Goal: Task Accomplishment & Management: Complete application form

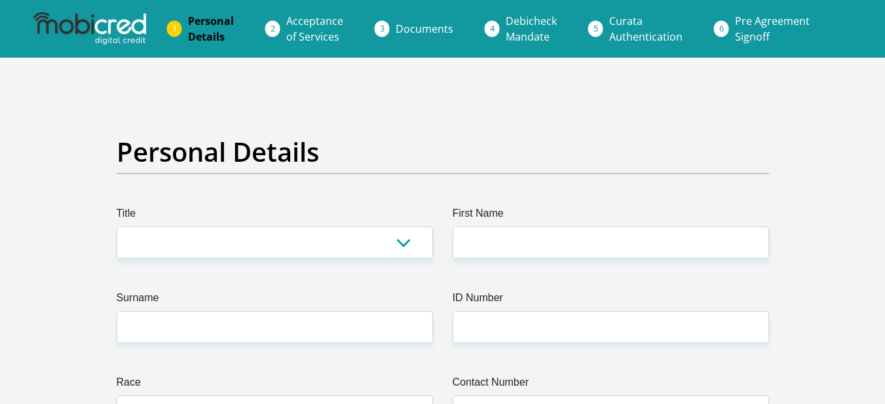
select select "Mrs"
click at [117, 227] on select "Mr Ms Mrs Dr Other" at bounding box center [275, 243] width 316 height 32
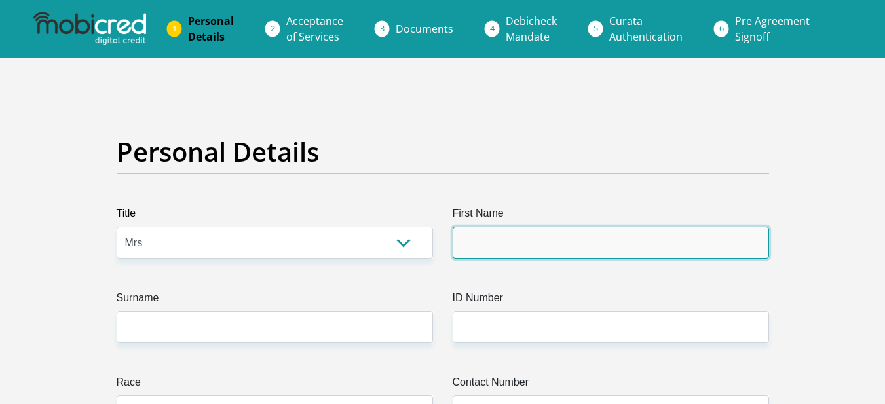
click at [454, 249] on input "First Name" at bounding box center [610, 243] width 316 height 32
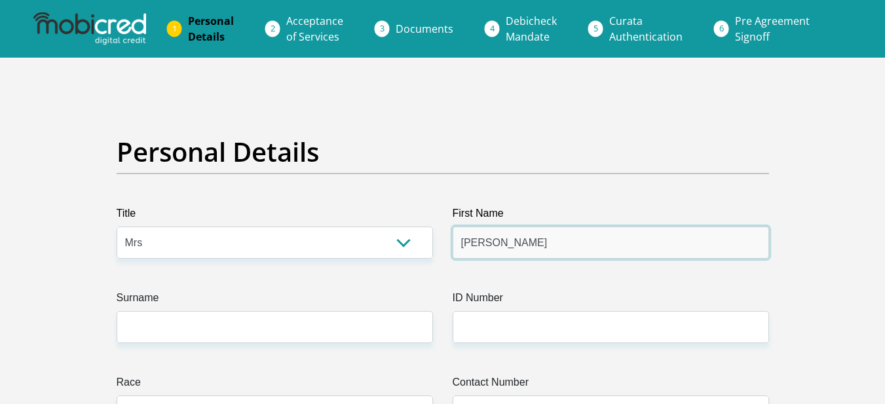
type input "Carla"
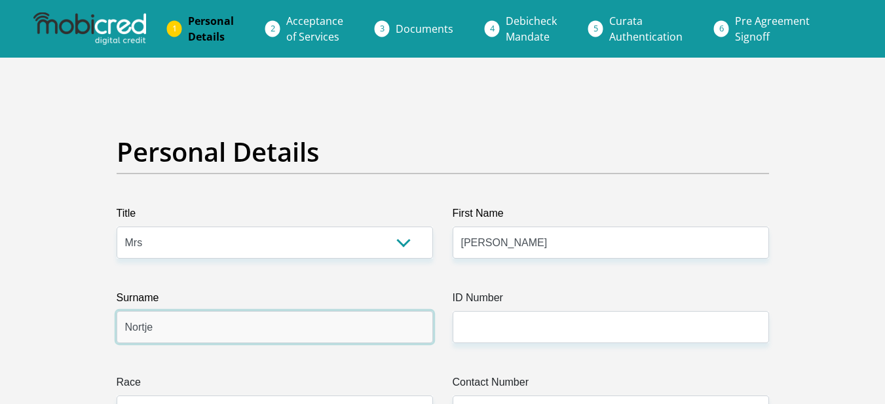
type input "Nortje"
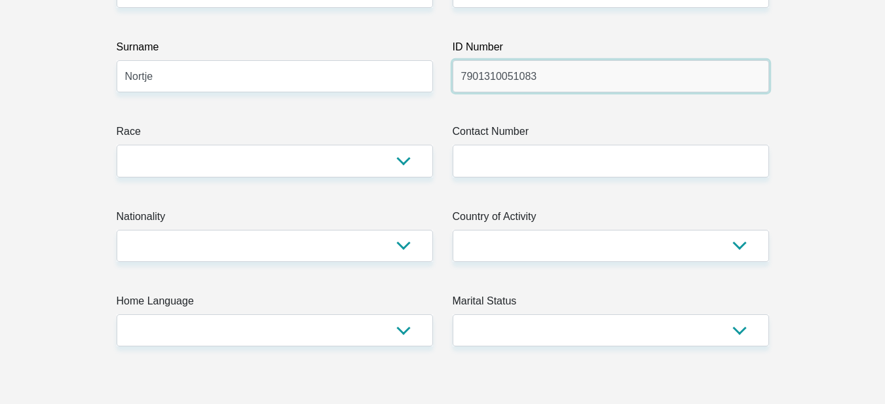
scroll to position [262, 0]
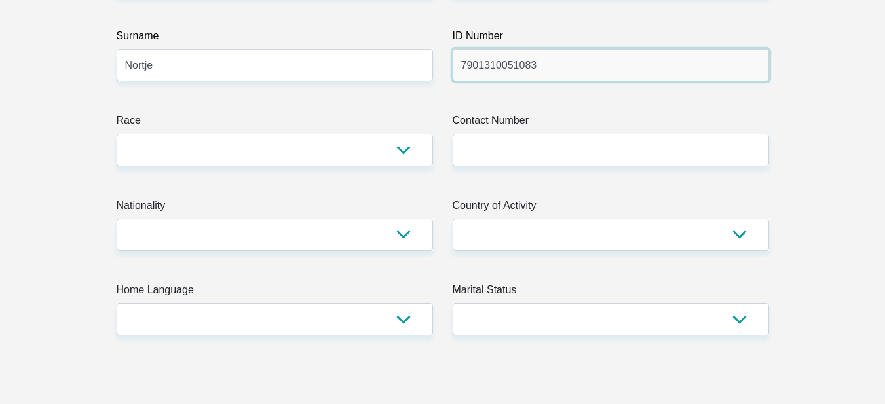
type input "7901310051083"
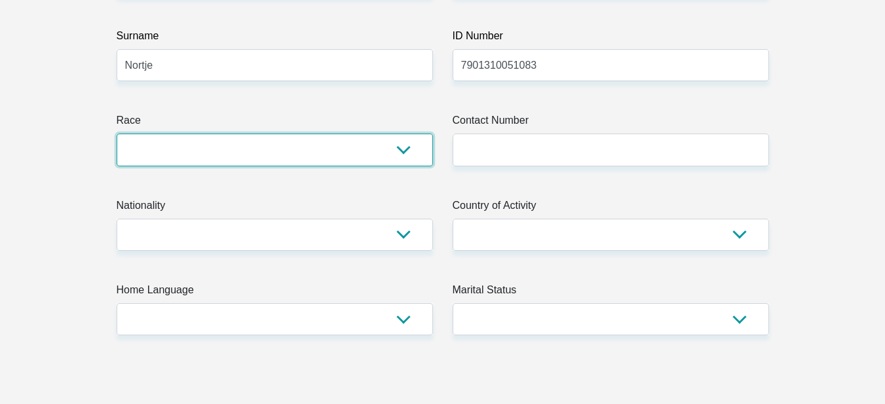
click at [310, 156] on select "Black Coloured Indian White Other" at bounding box center [275, 150] width 316 height 32
select select "4"
click at [117, 134] on select "Black Coloured Indian White Other" at bounding box center [275, 150] width 316 height 32
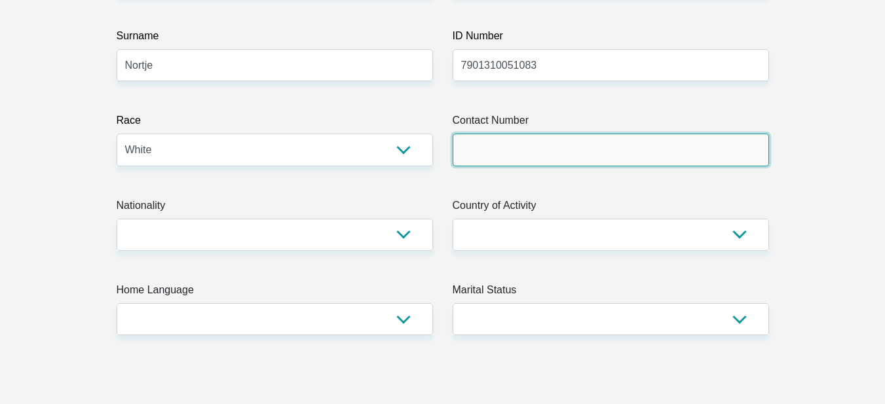
click at [576, 147] on input "Contact Number" at bounding box center [610, 150] width 316 height 32
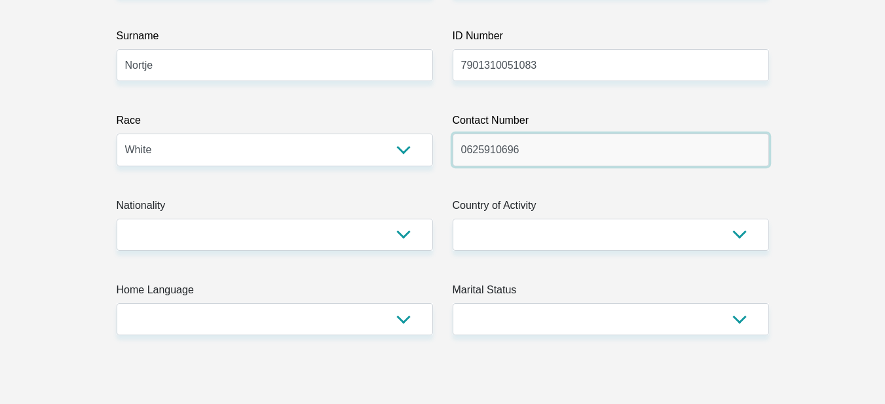
type input "0625910696"
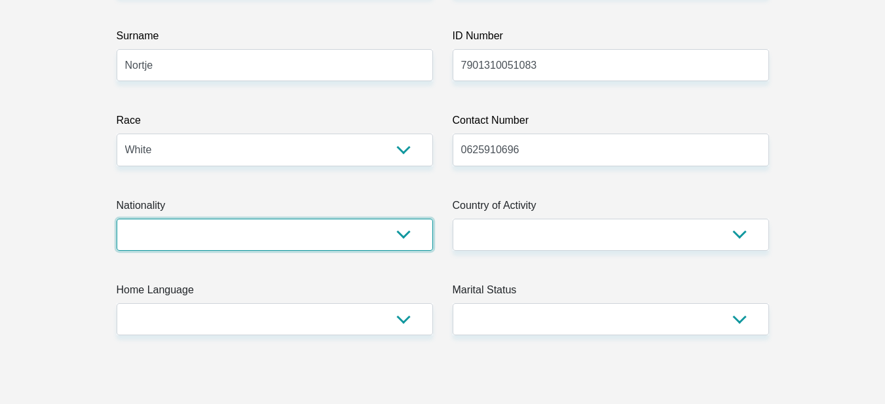
click at [309, 232] on select "South Africa Afghanistan Aland Islands Albania Algeria America Samoa American V…" at bounding box center [275, 235] width 316 height 32
select select "ZAF"
click at [117, 219] on select "South Africa Afghanistan Aland Islands Albania Algeria America Samoa American V…" at bounding box center [275, 235] width 316 height 32
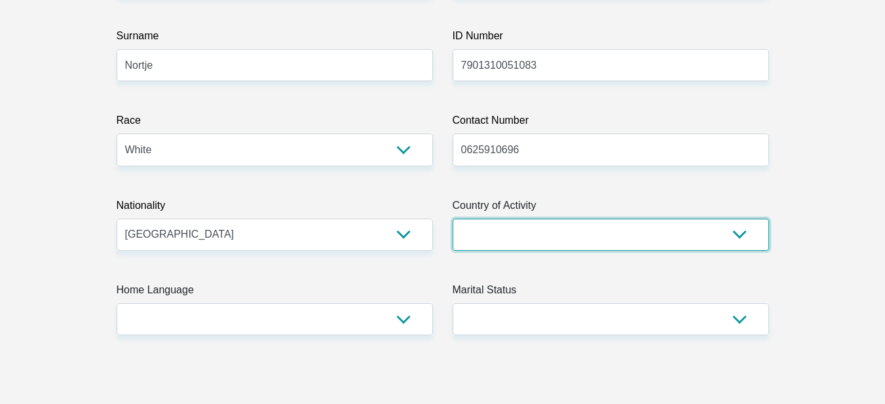
click at [552, 230] on select "South Africa Afghanistan Aland Islands Albania Algeria America Samoa American V…" at bounding box center [610, 235] width 316 height 32
select select "ZAF"
click at [452, 219] on select "South Africa Afghanistan Aland Islands Albania Algeria America Samoa American V…" at bounding box center [610, 235] width 316 height 32
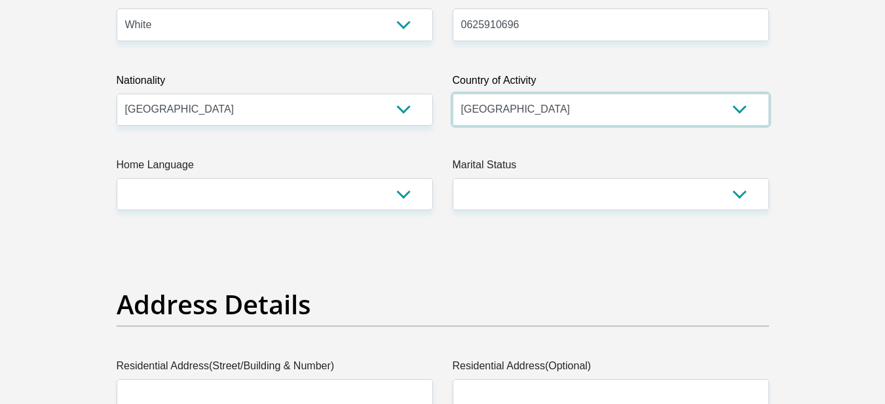
scroll to position [393, 0]
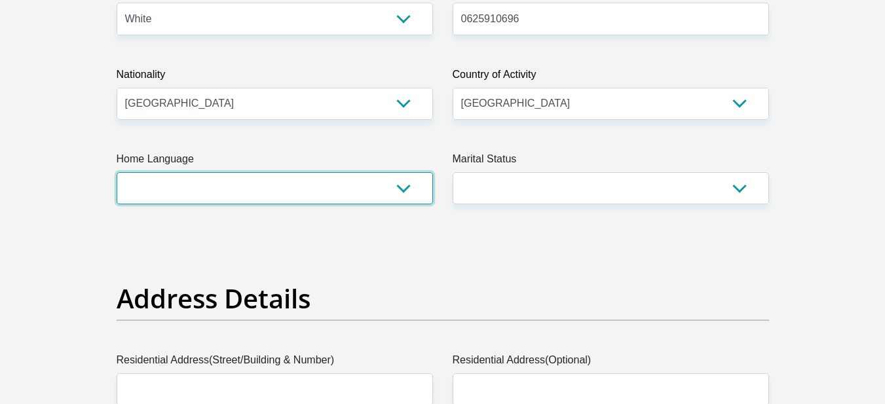
click at [391, 198] on select "Afrikaans English Sepedi South Ndebele Southern Sotho Swati Tsonga Tswana Venda…" at bounding box center [275, 188] width 316 height 32
select select "eng"
click at [117, 172] on select "Afrikaans English Sepedi South Ndebele Southern Sotho Swati Tsonga Tswana Venda…" at bounding box center [275, 188] width 316 height 32
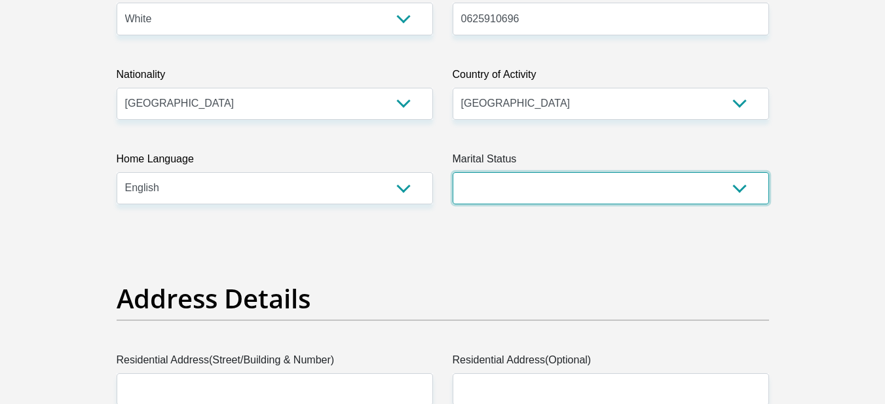
click at [614, 183] on select "Married ANC Single Divorced Widowed Married COP or Customary Law" at bounding box center [610, 188] width 316 height 32
select select "3"
click at [452, 172] on select "Married ANC Single Divorced Widowed Married COP or Customary Law" at bounding box center [610, 188] width 316 height 32
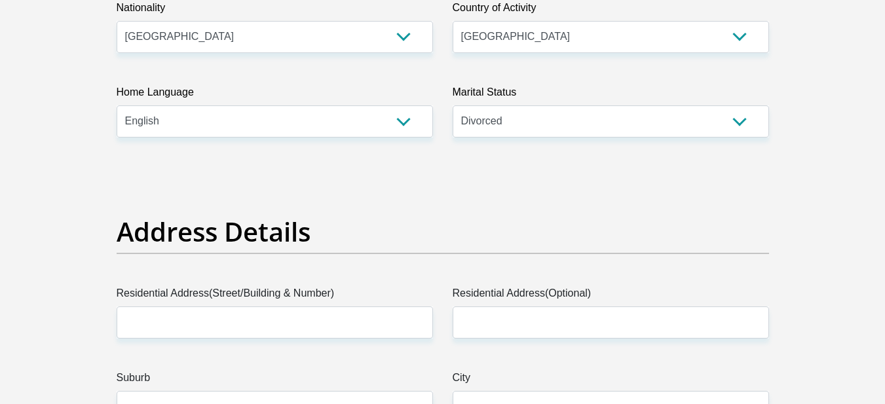
scroll to position [589, 0]
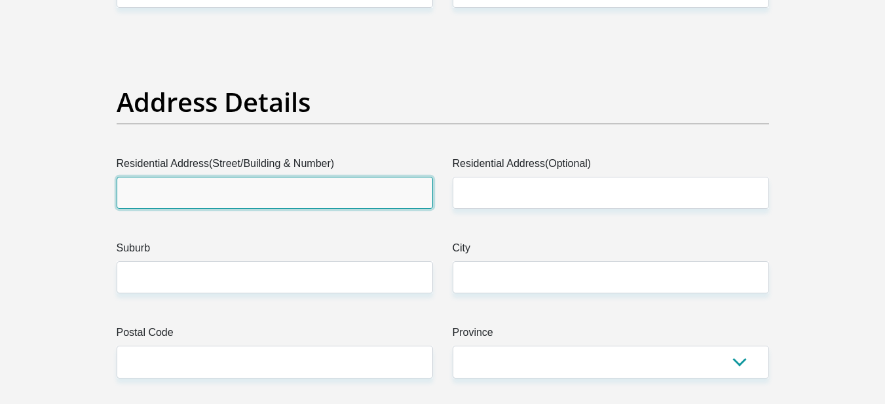
click at [192, 191] on input "Residential Address(Street/Building & Number)" at bounding box center [275, 193] width 316 height 32
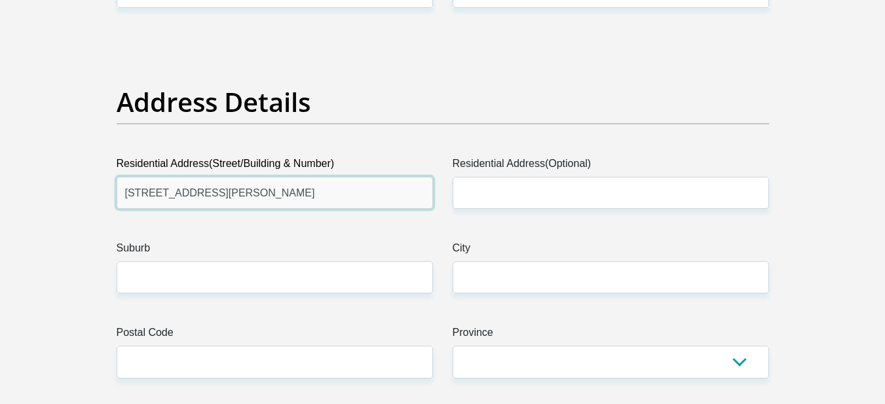
type input "5 rael street"
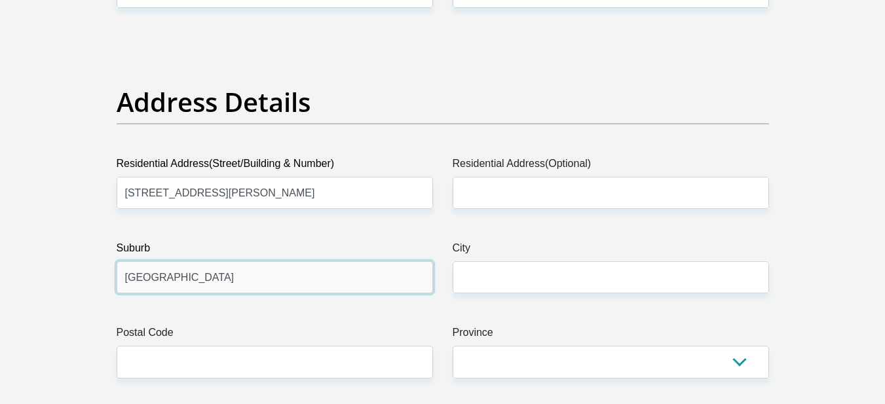
type input "durbanville"
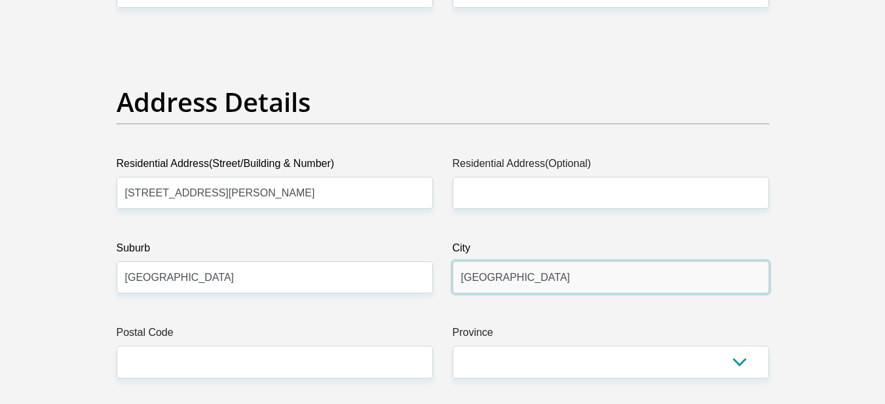
type input "cape town"
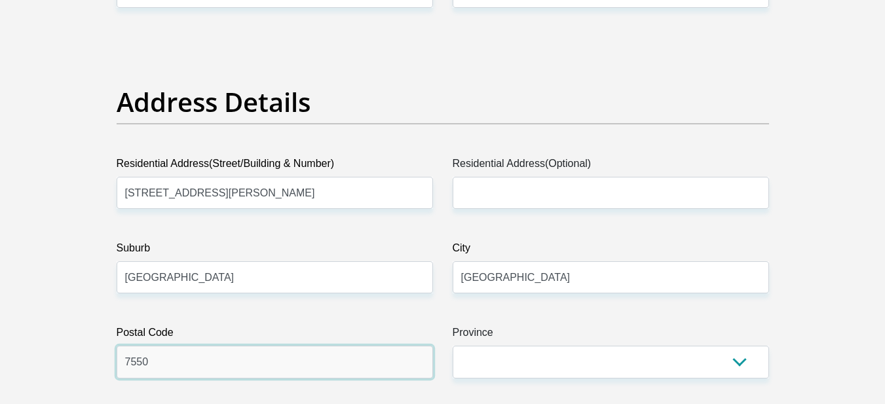
type input "7550"
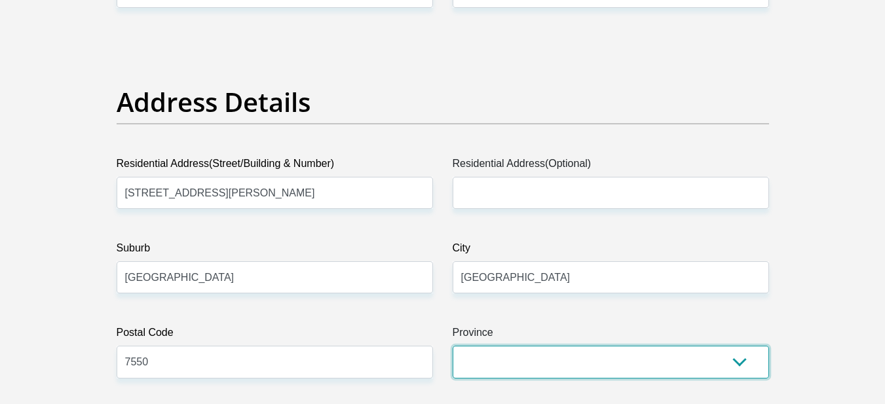
select select "Western Cape"
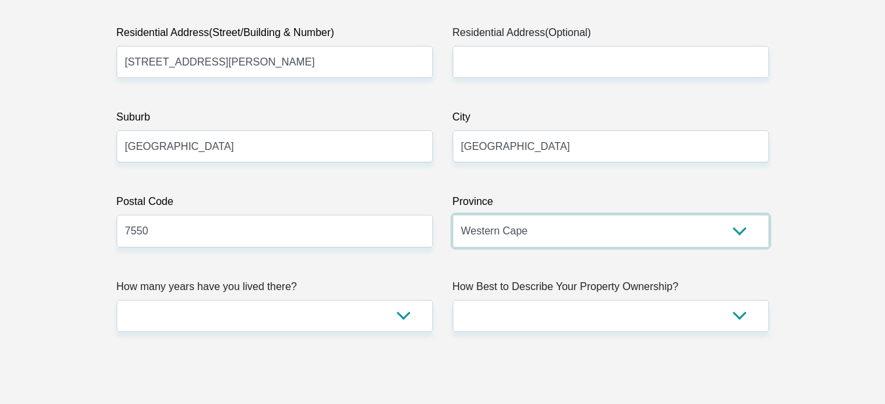
scroll to position [786, 0]
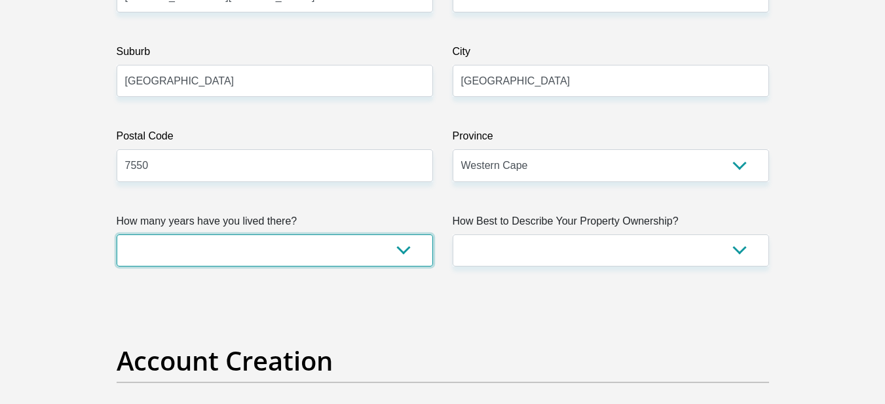
click at [246, 258] on select "less than 1 year 1-3 years 3-5 years 5+ years" at bounding box center [275, 250] width 316 height 32
select select "5"
click at [117, 234] on select "less than 1 year 1-3 years 3-5 years 5+ years" at bounding box center [275, 250] width 316 height 32
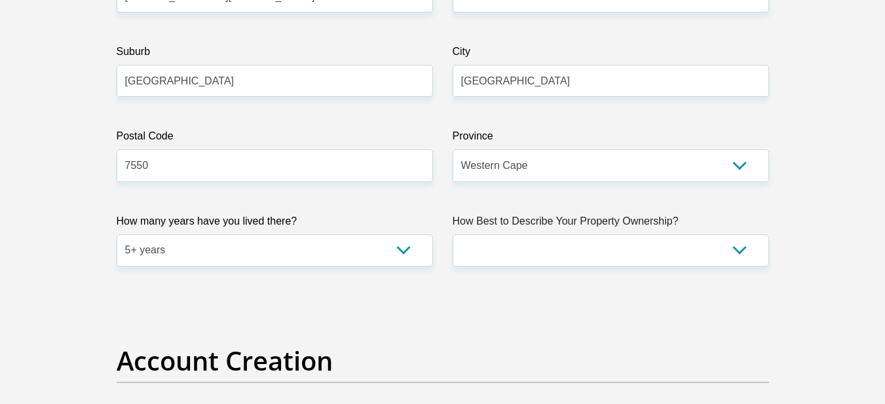
click at [549, 349] on h2 "Account Creation" at bounding box center [443, 360] width 652 height 31
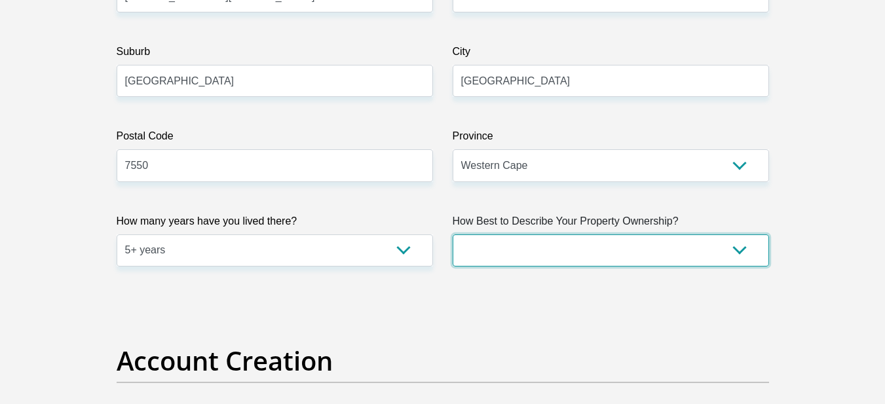
click at [535, 249] on select "Owned Rented Family Owned Company Dwelling" at bounding box center [610, 250] width 316 height 32
select select "Owned"
click at [452, 234] on select "Owned Rented Family Owned Company Dwelling" at bounding box center [610, 250] width 316 height 32
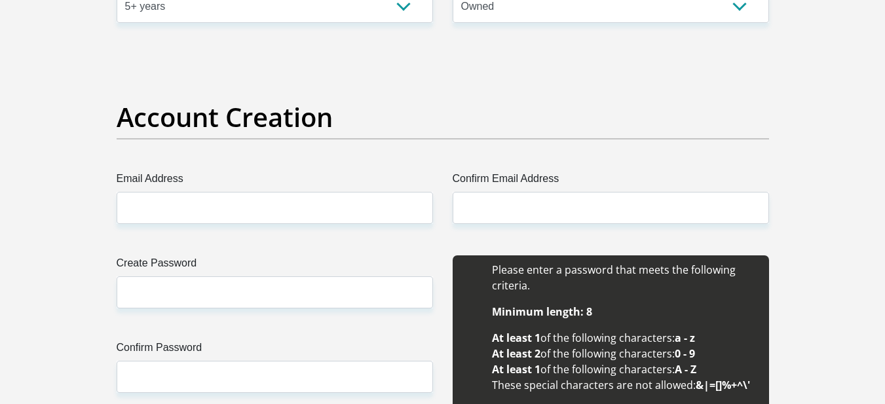
scroll to position [1048, 0]
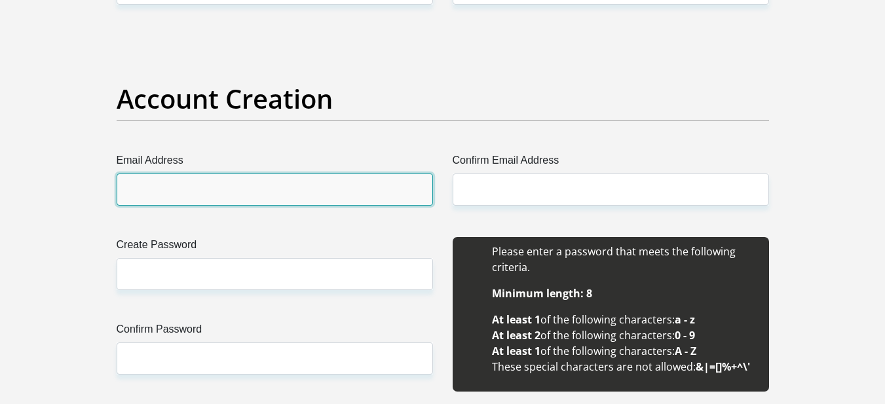
click at [246, 197] on input "Email Address" at bounding box center [275, 190] width 316 height 32
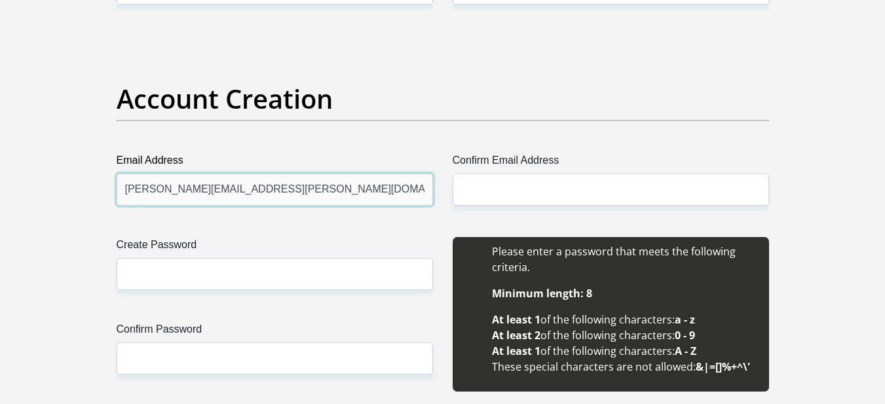
type input "carla.suzanne.nortje@gmail.com"
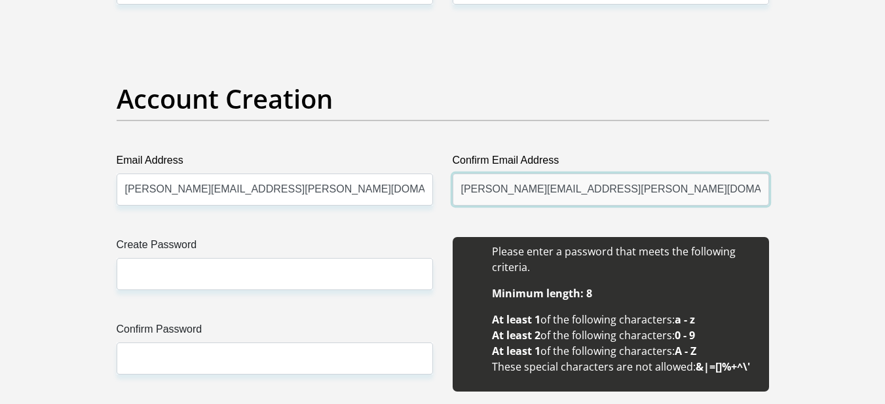
type input "carla.suzanne.nortje@gmail.com"
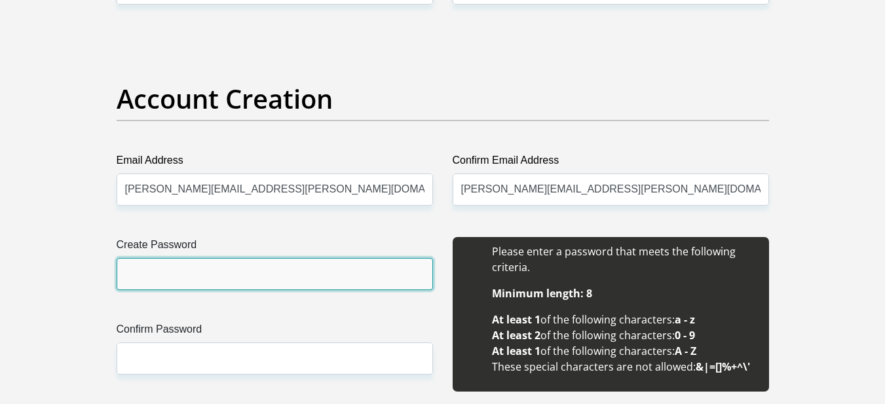
type input "q"
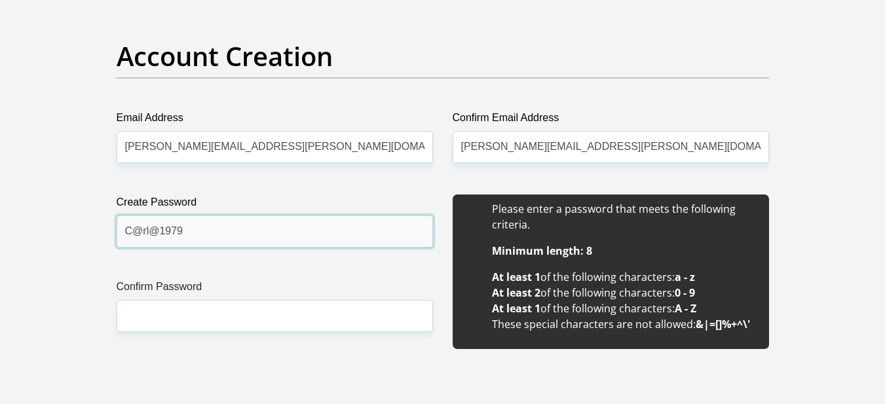
scroll to position [1113, 0]
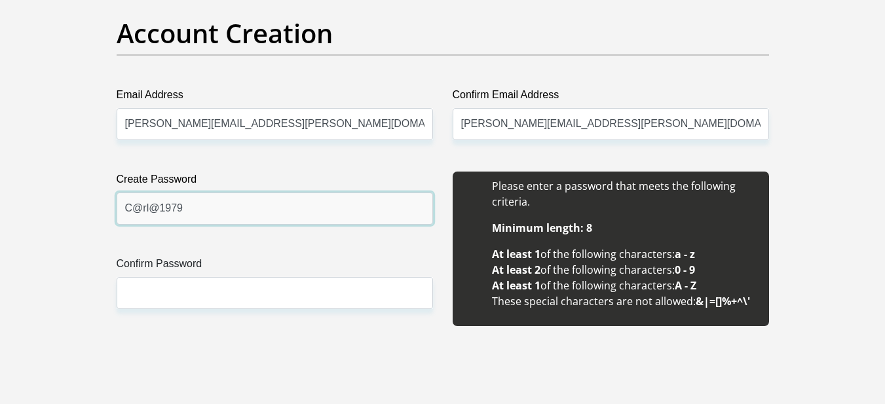
type input "C@rl@1979"
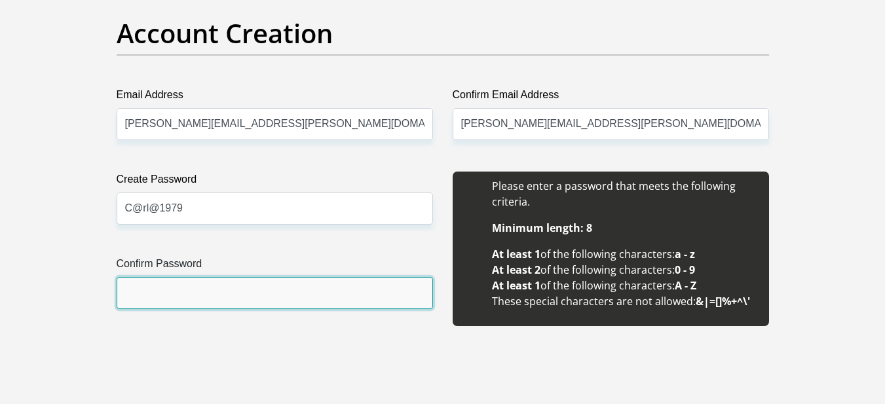
click at [183, 280] on input "Confirm Password" at bounding box center [275, 293] width 316 height 32
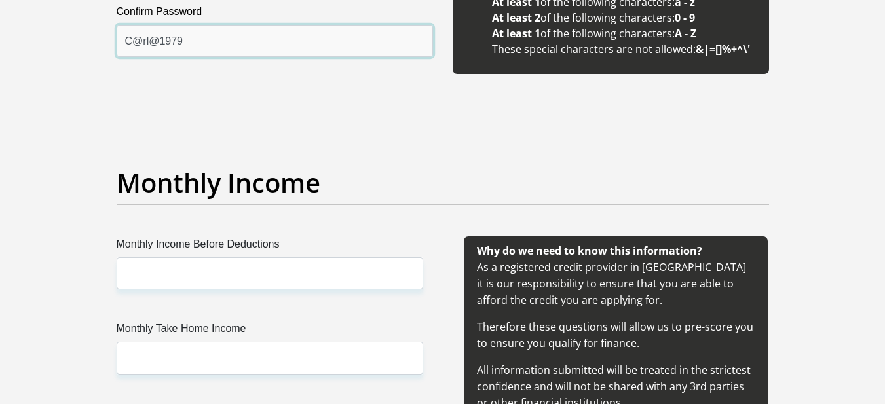
scroll to position [1375, 0]
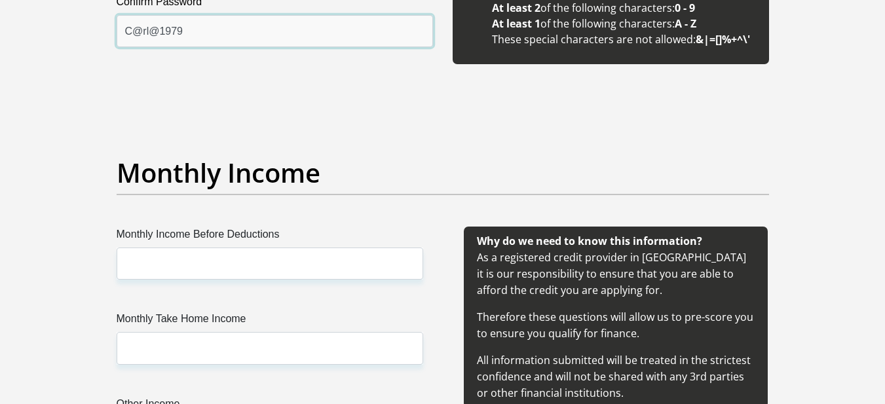
type input "C@rl@1979"
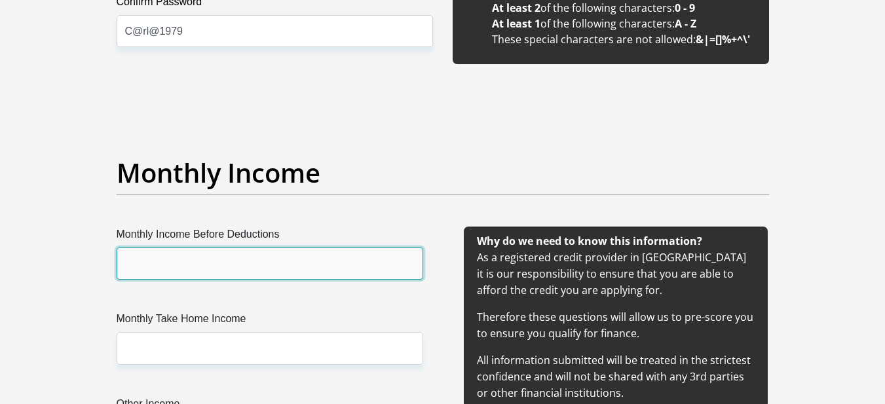
click at [218, 257] on input "Monthly Income Before Deductions" at bounding box center [270, 264] width 306 height 32
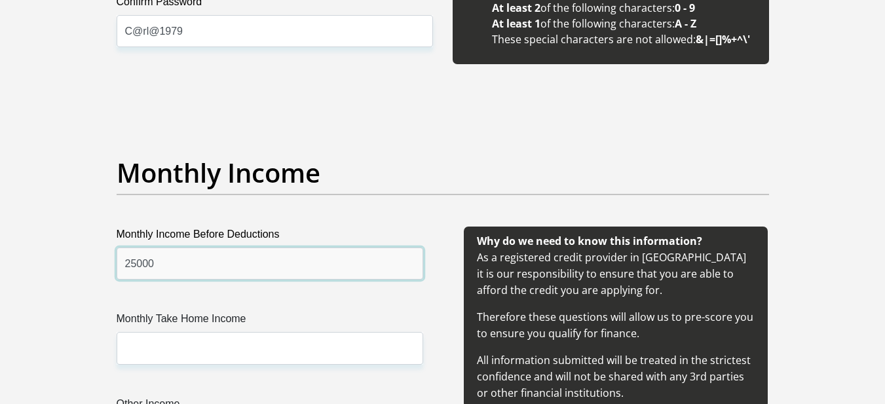
type input "25000"
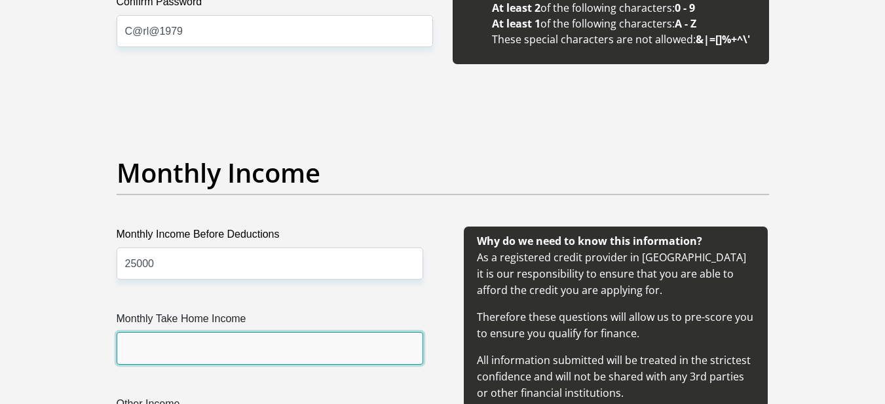
click at [227, 348] on input "Monthly Take Home Income" at bounding box center [270, 348] width 306 height 32
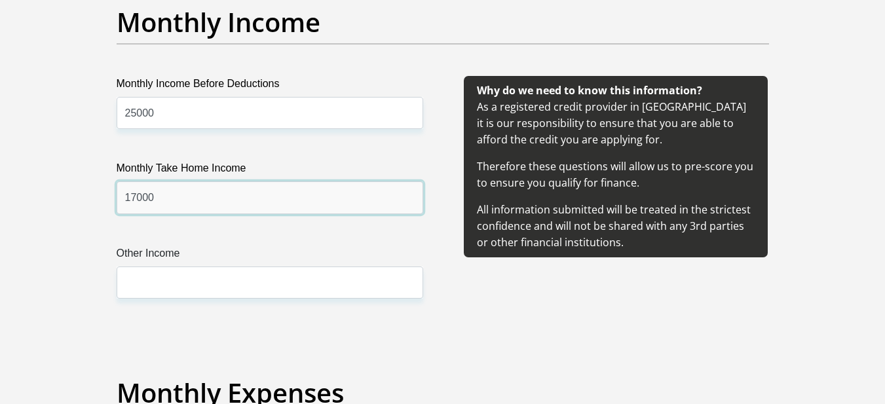
scroll to position [1637, 0]
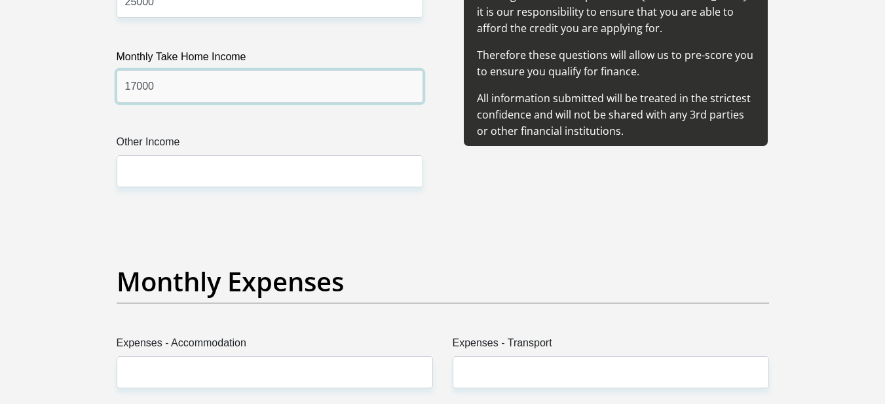
type input "17000"
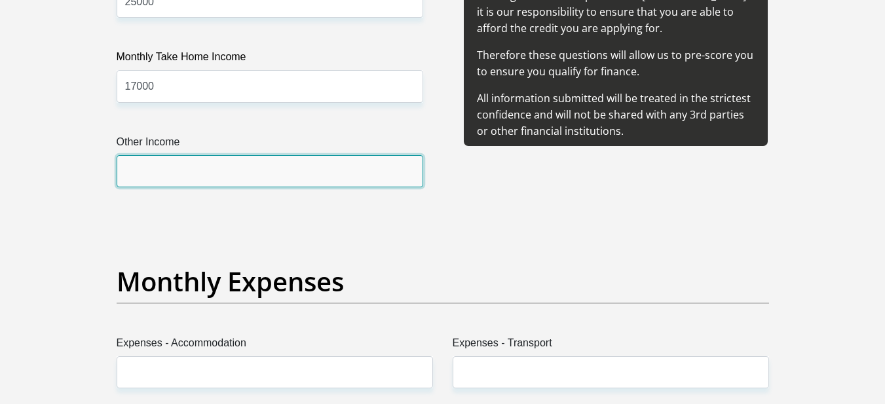
click at [144, 177] on input "Other Income" at bounding box center [270, 171] width 306 height 32
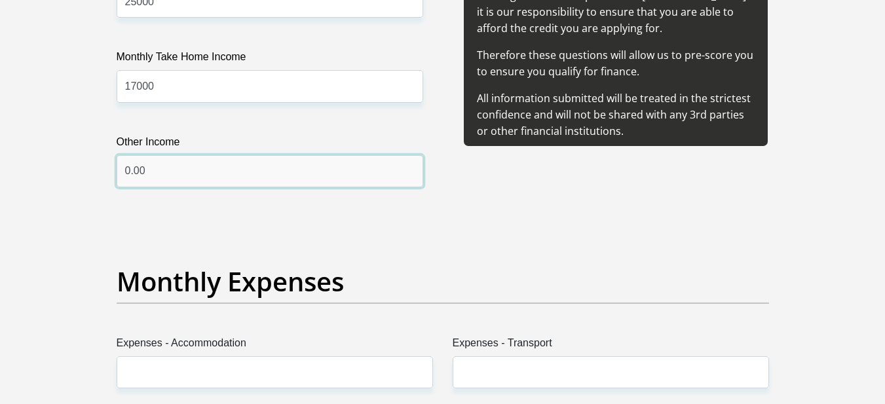
type input "0.00"
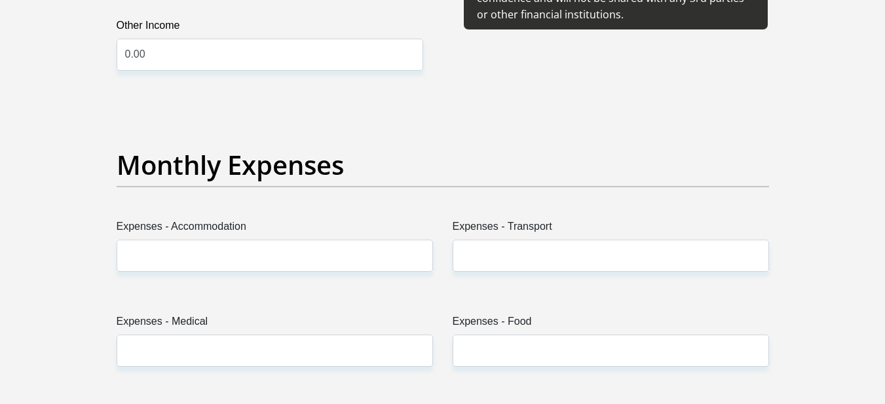
scroll to position [1768, 0]
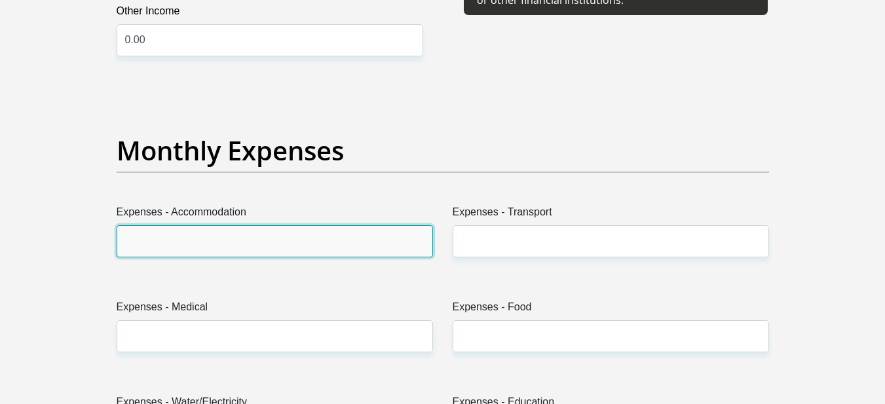
click at [193, 231] on input "Expenses - Accommodation" at bounding box center [275, 241] width 316 height 32
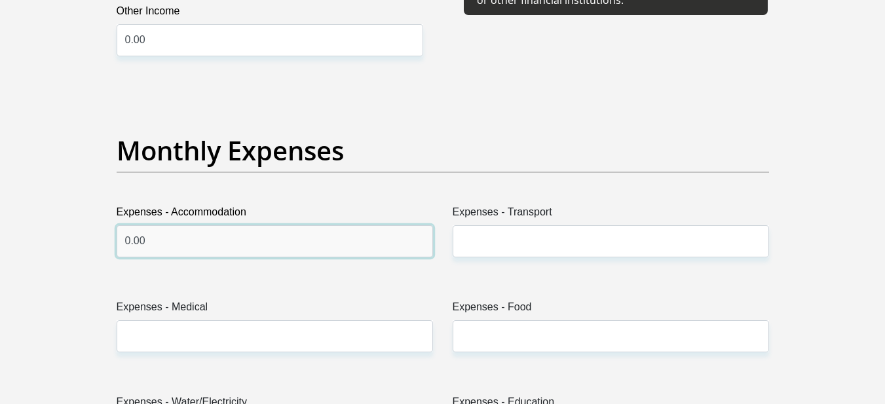
type input "0.00"
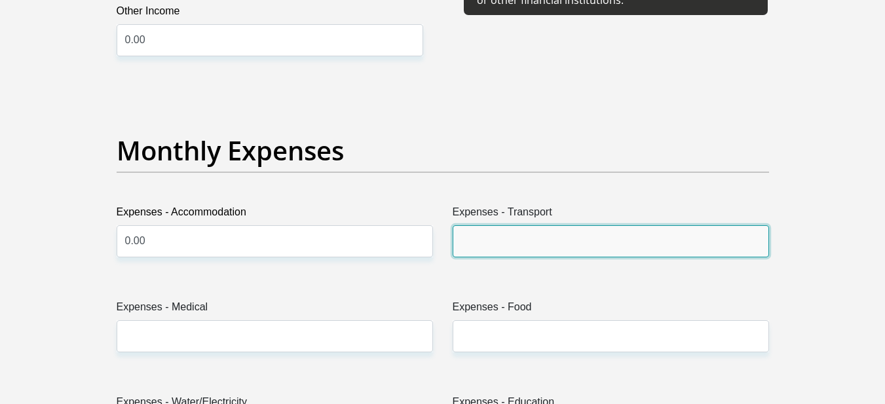
click at [490, 240] on input "Expenses - Transport" at bounding box center [610, 241] width 316 height 32
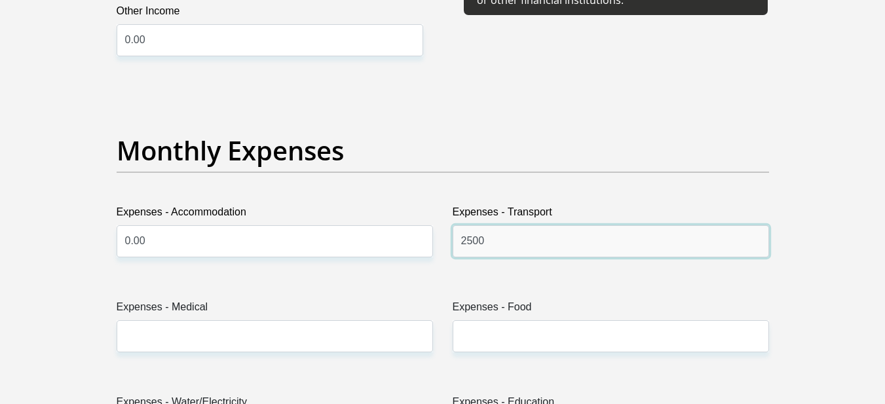
type input "2500"
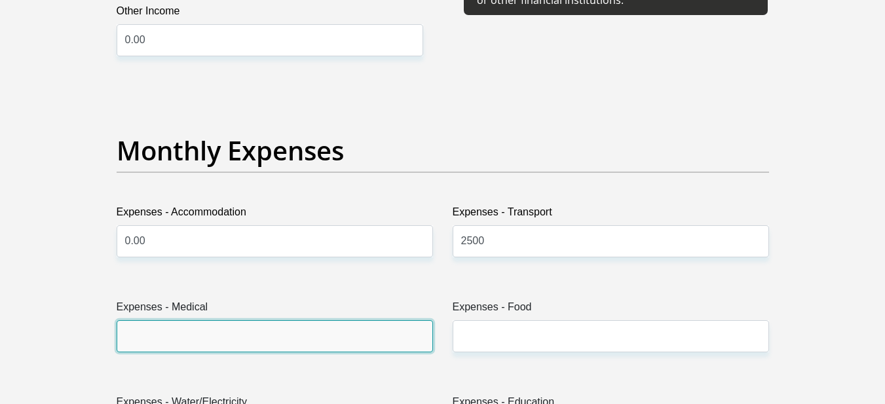
click at [314, 329] on input "Expenses - Medical" at bounding box center [275, 336] width 316 height 32
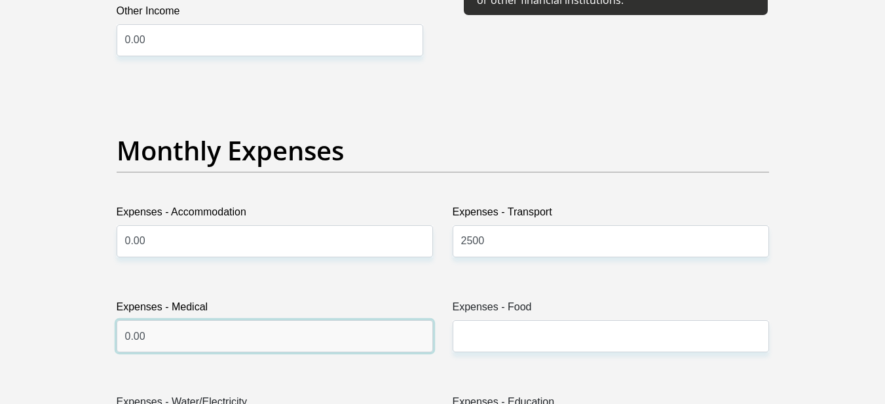
type input "0.00"
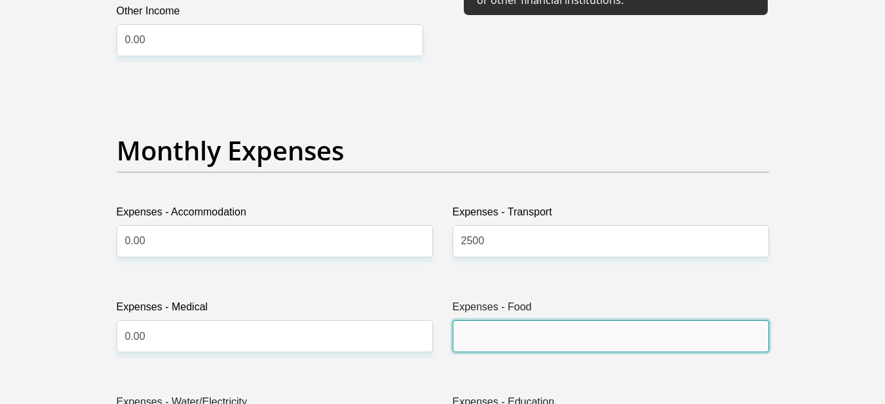
click at [525, 321] on input "Expenses - Food" at bounding box center [610, 336] width 316 height 32
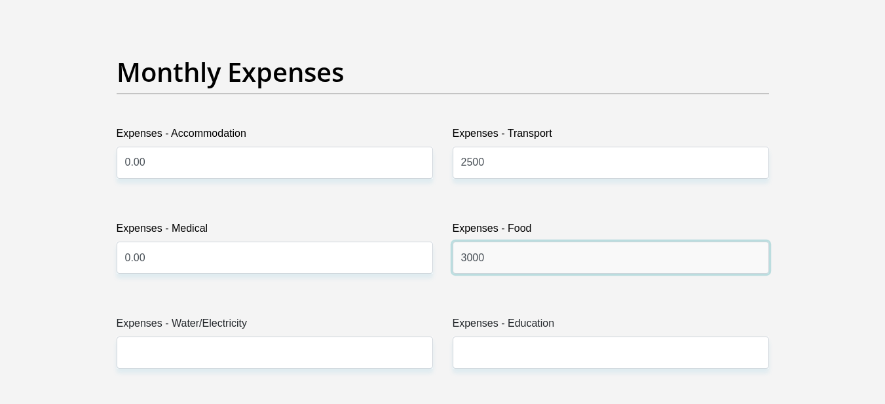
scroll to position [1964, 0]
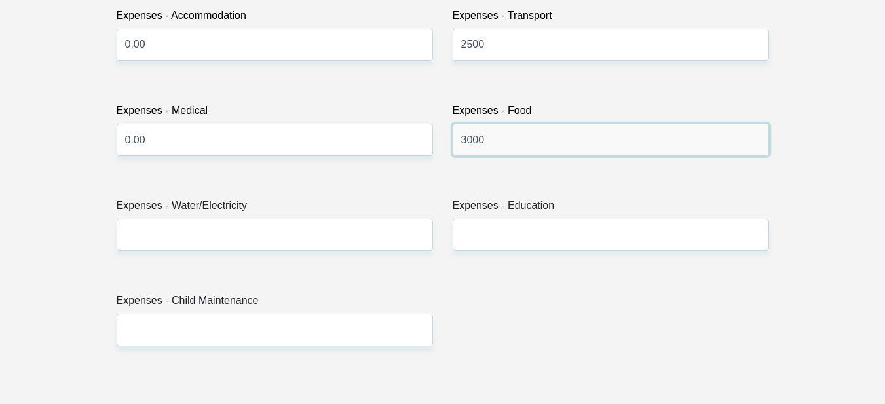
type input "3000"
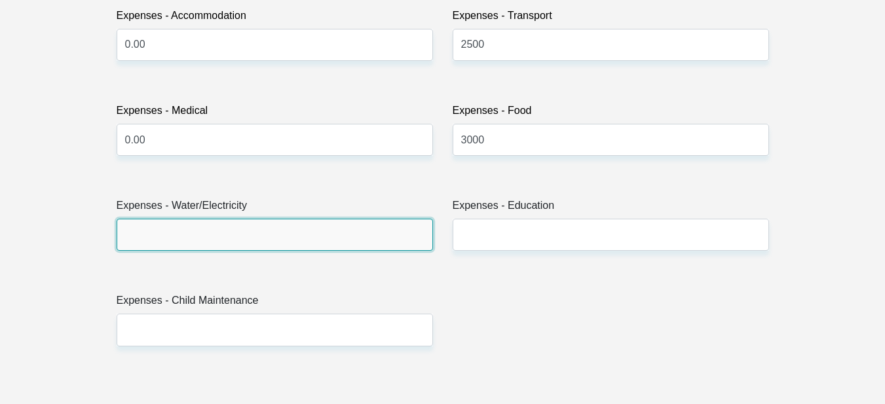
click at [173, 229] on input "Expenses - Water/Electricity" at bounding box center [275, 235] width 316 height 32
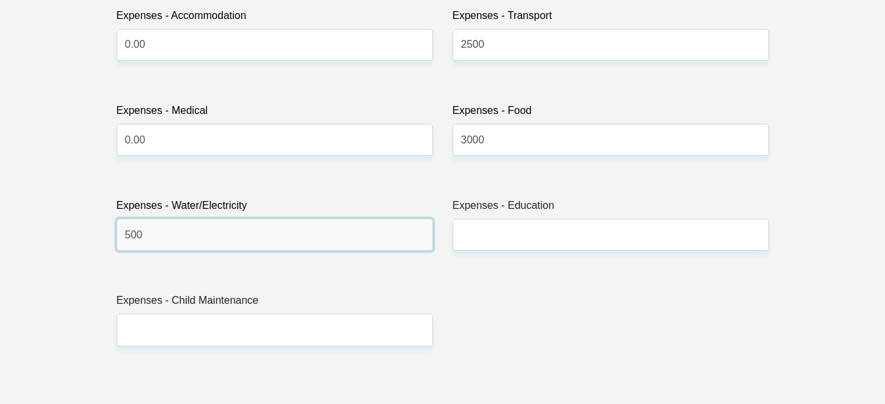
type input "500"
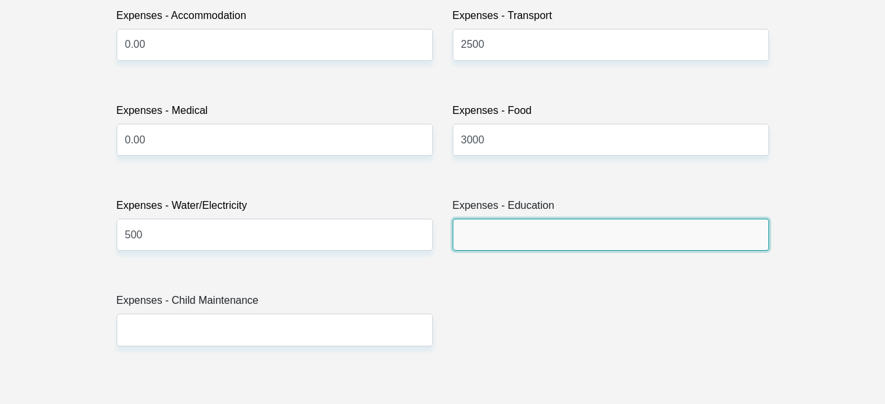
click at [490, 238] on input "Expenses - Education" at bounding box center [610, 235] width 316 height 32
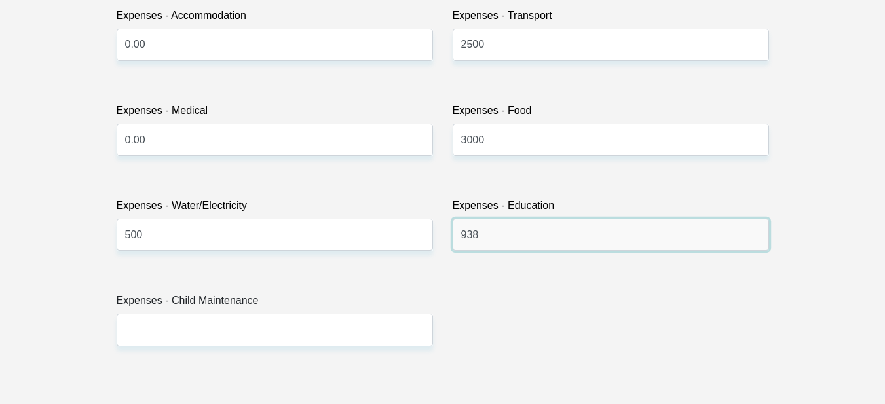
type input "938"
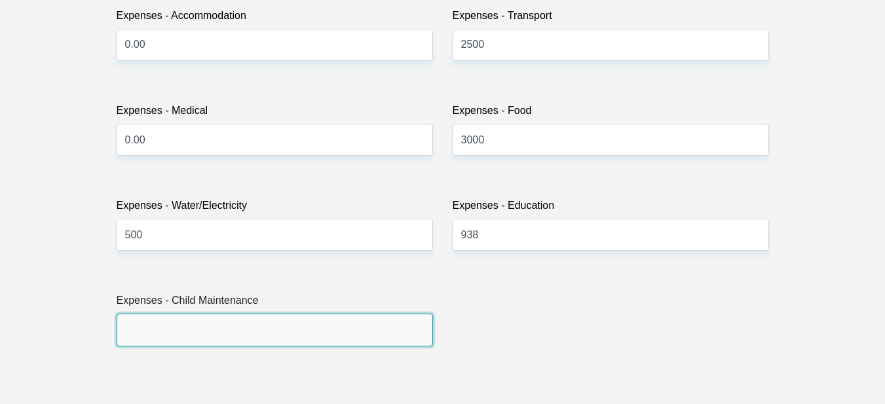
click at [221, 328] on input "Expenses - Child Maintenance" at bounding box center [275, 330] width 316 height 32
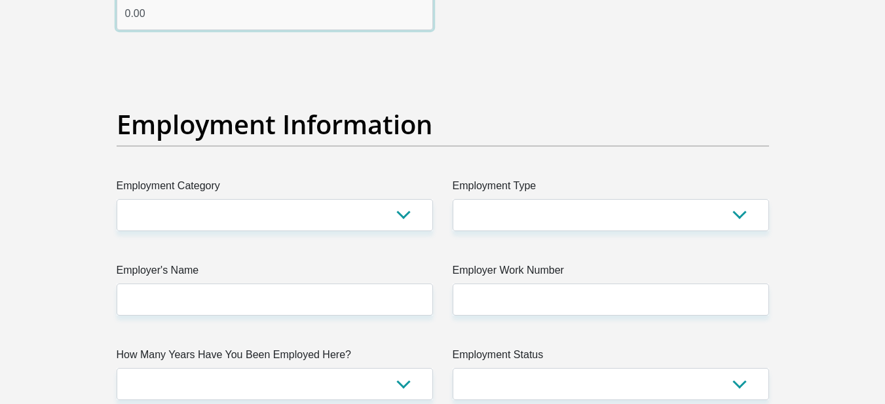
scroll to position [2292, 0]
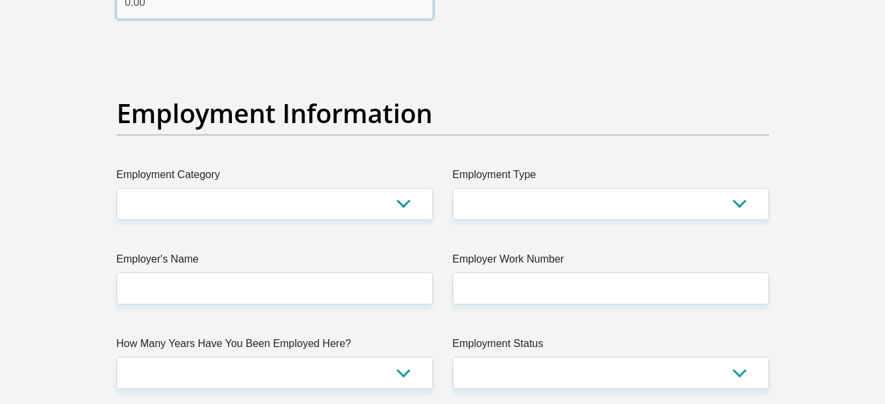
type input "0.00"
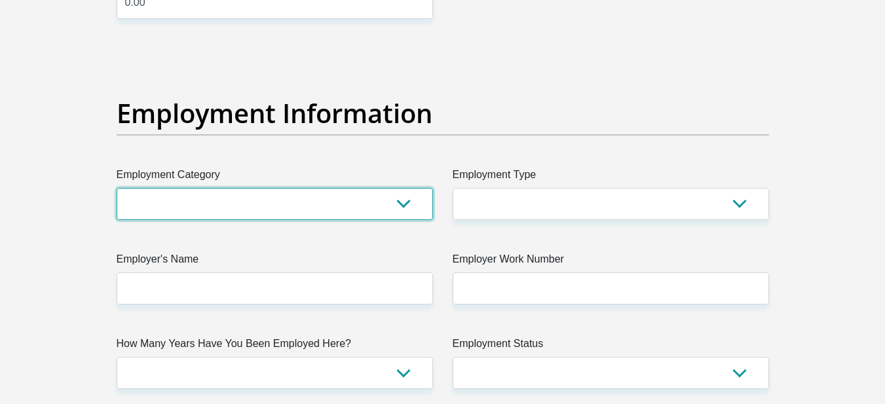
click at [171, 202] on select "AGRICULTURE ALCOHOL & TOBACCO CONSTRUCTION MATERIALS METALLURGY EQUIPMENT FOR R…" at bounding box center [275, 204] width 316 height 32
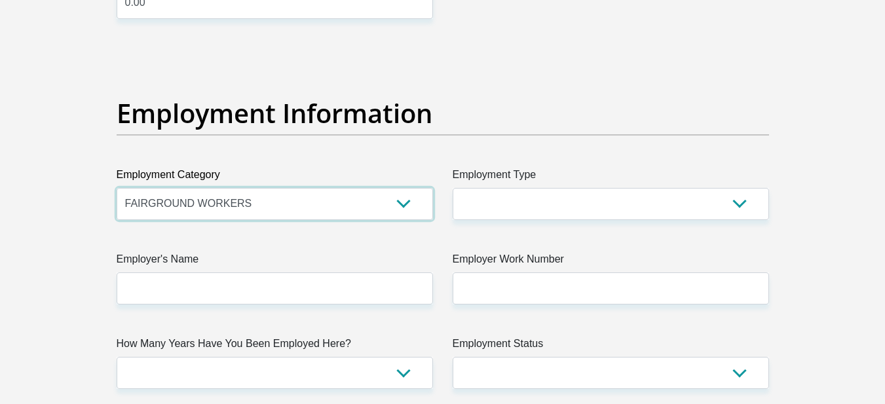
drag, startPoint x: 331, startPoint y: 210, endPoint x: 74, endPoint y: 189, distance: 258.1
click at [74, 189] on div "Personal Details Title Mr Ms Mrs Dr Other First Name Carla Surname Nortje ID Nu…" at bounding box center [442, 48] width 746 height 4470
click at [344, 197] on select "AGRICULTURE ALCOHOL & TOBACCO CONSTRUCTION MATERIALS METALLURGY EQUIPMENT FOR R…" at bounding box center [275, 204] width 316 height 32
select select "27"
click at [117, 188] on select "AGRICULTURE ALCOHOL & TOBACCO CONSTRUCTION MATERIALS METALLURGY EQUIPMENT FOR R…" at bounding box center [275, 204] width 316 height 32
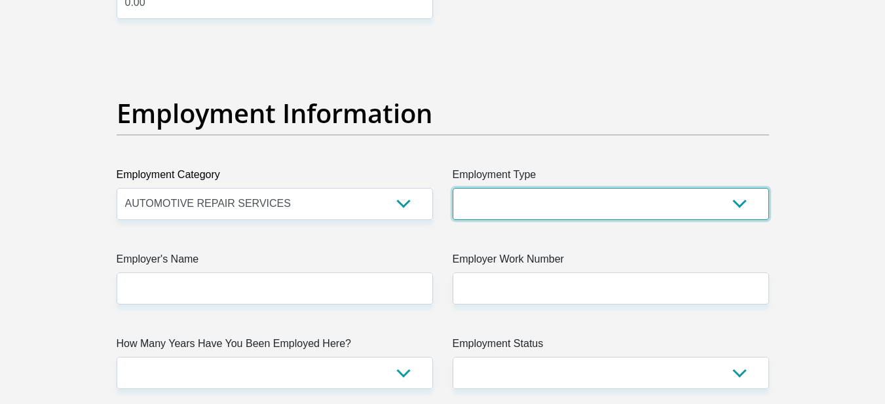
click at [543, 206] on select "College/Lecturer Craft Seller Creative Driver Executive Farmer Forces - Non Com…" at bounding box center [610, 204] width 316 height 32
select select "Office Staff/Clerk"
click at [452, 188] on select "College/Lecturer Craft Seller Creative Driver Executive Farmer Forces - Non Com…" at bounding box center [610, 204] width 316 height 32
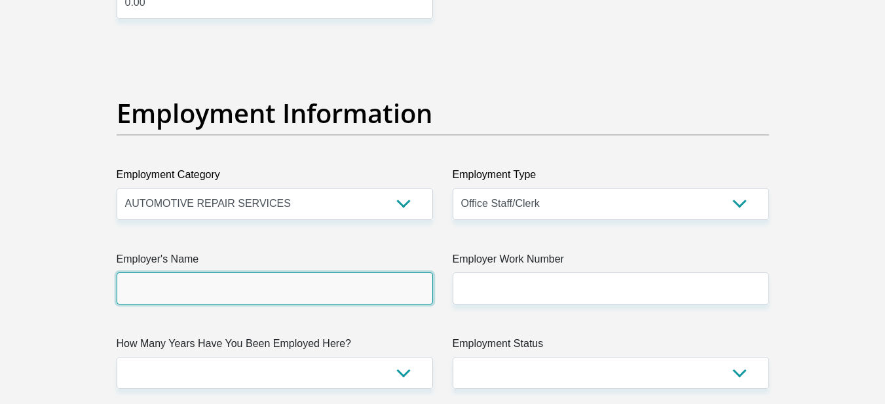
click at [195, 297] on input "Employer's Name" at bounding box center [275, 288] width 316 height 32
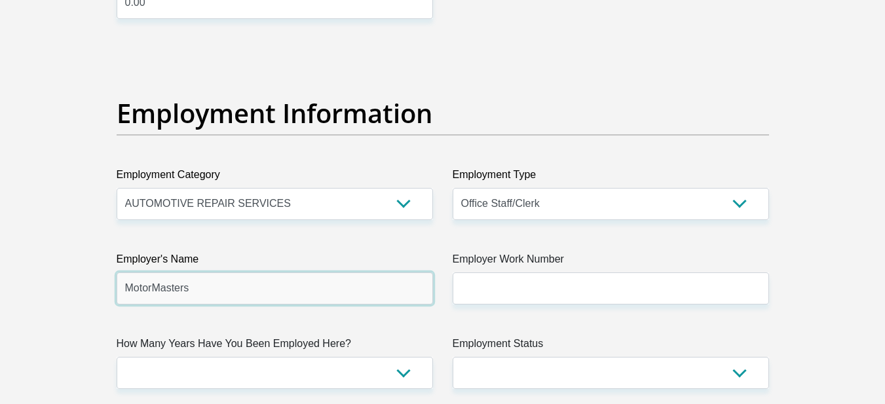
type input "MotorMasters"
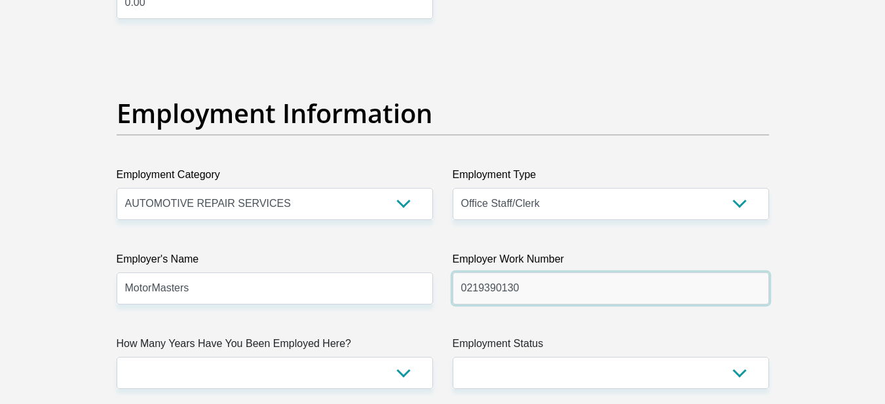
type input "0219390130"
click at [495, 289] on input "0219390130" at bounding box center [610, 288] width 316 height 32
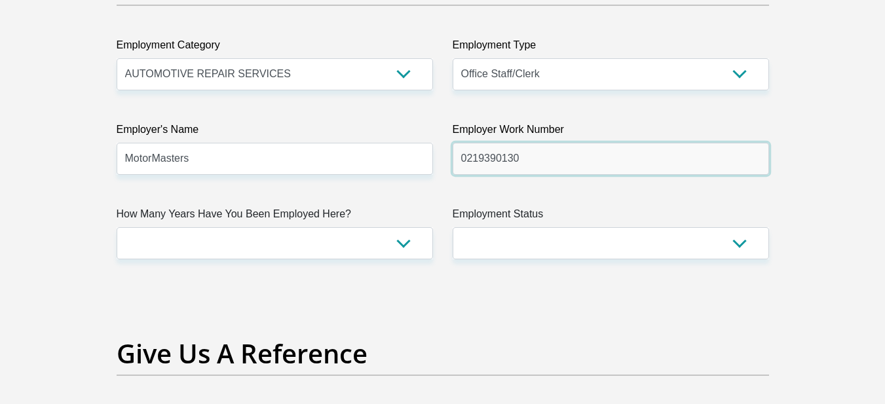
scroll to position [2423, 0]
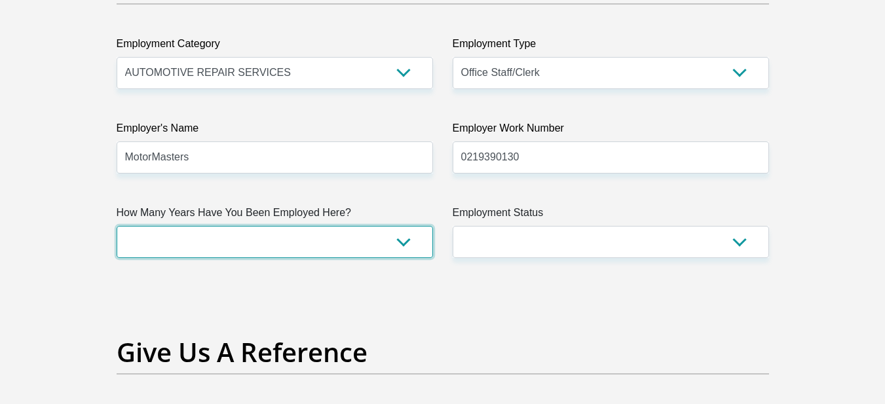
click at [201, 255] on select "less than 1 year 1-3 years 3-5 years 5+ years" at bounding box center [275, 242] width 316 height 32
select select "6"
click at [117, 226] on select "less than 1 year 1-3 years 3-5 years 5+ years" at bounding box center [275, 242] width 316 height 32
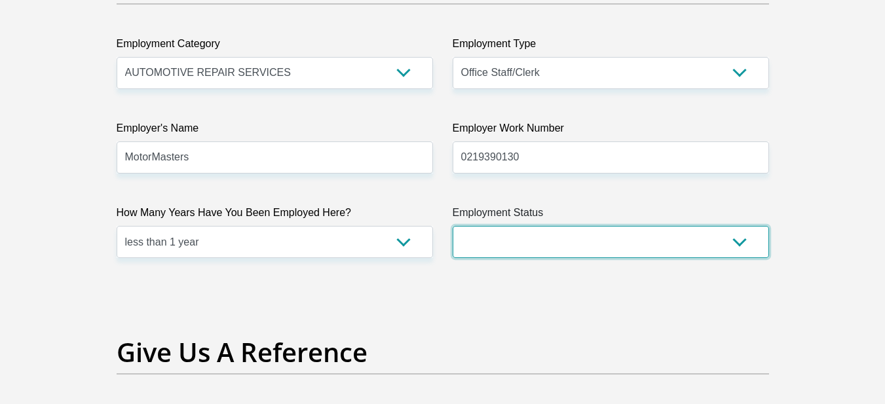
click at [477, 246] on select "Permanent/Full-time Part-time/Casual Contract Worker Self-Employed Housewife Re…" at bounding box center [610, 242] width 316 height 32
select select "1"
click at [452, 226] on select "Permanent/Full-time Part-time/Casual Contract Worker Self-Employed Housewife Re…" at bounding box center [610, 242] width 316 height 32
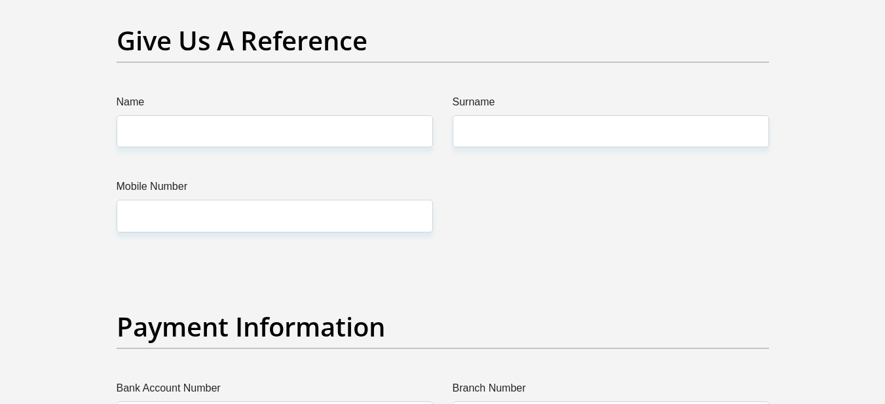
scroll to position [2750, 0]
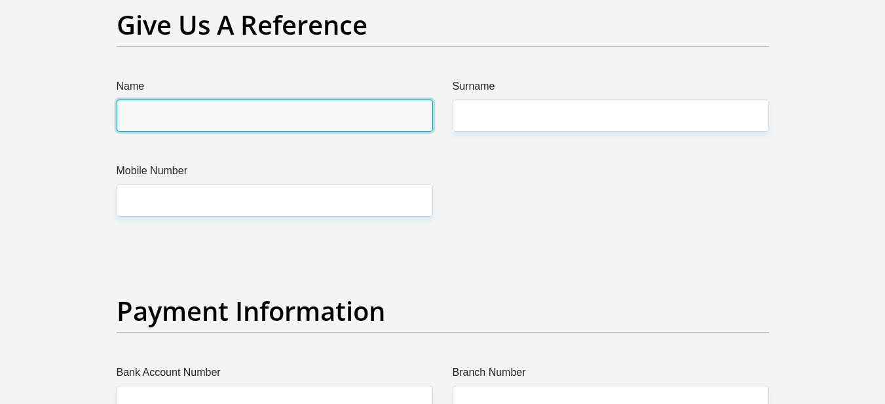
click at [191, 120] on input "Name" at bounding box center [275, 116] width 316 height 32
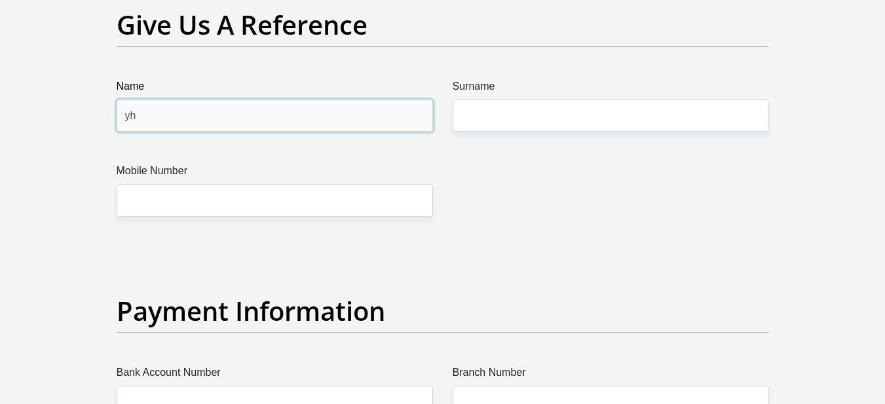
type input "y"
type input "Yulanda"
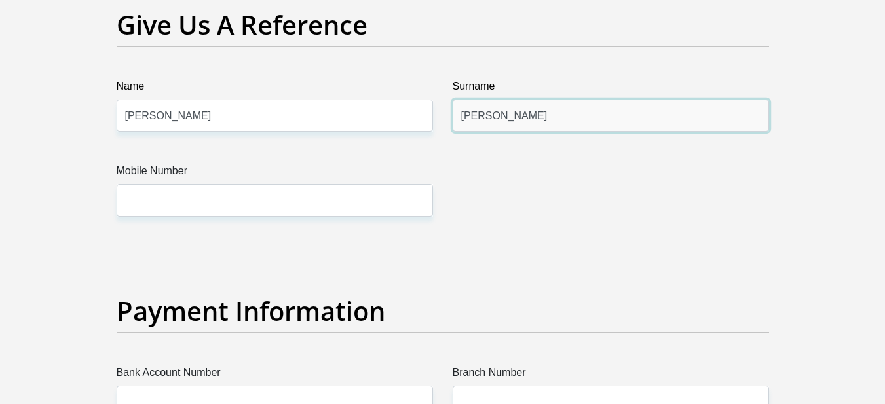
type input "Van Wyk"
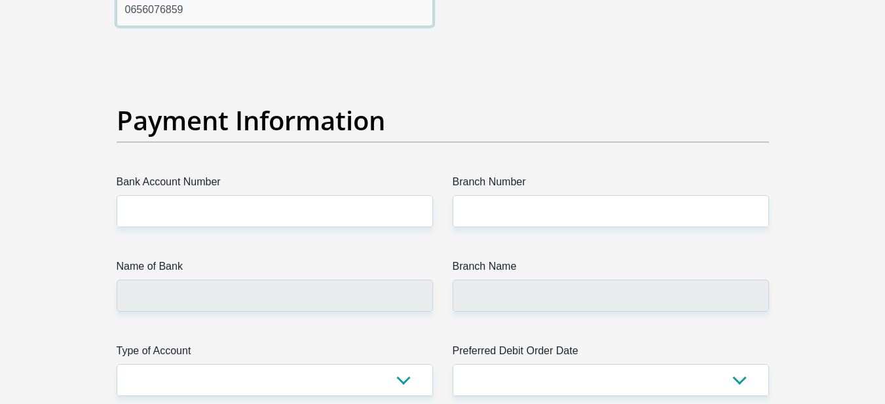
scroll to position [3012, 0]
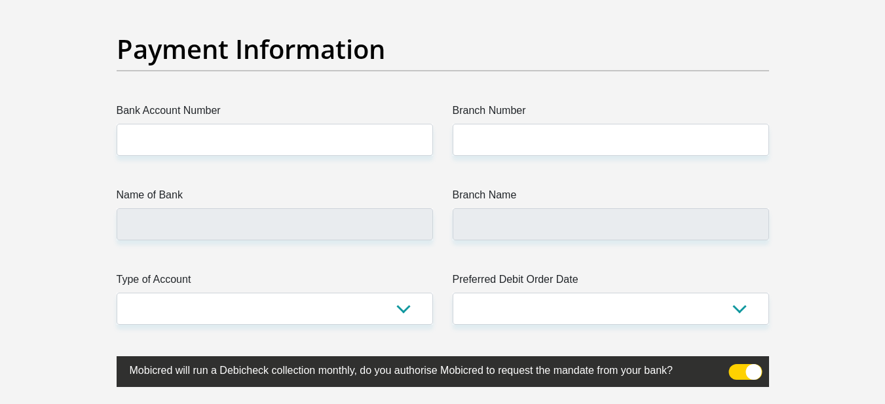
type input "0656076859"
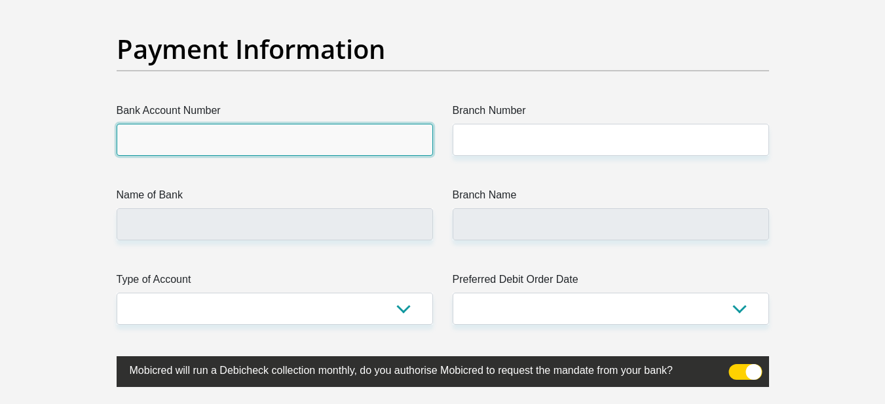
click at [160, 129] on input "Bank Account Number" at bounding box center [275, 140] width 316 height 32
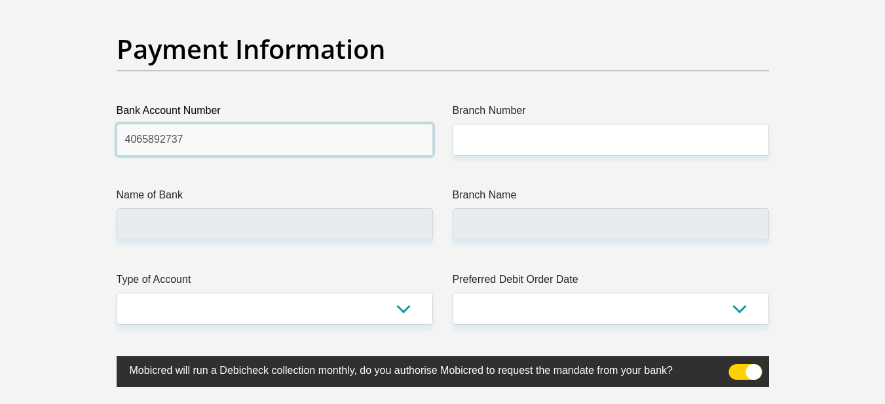
type input "4065892737"
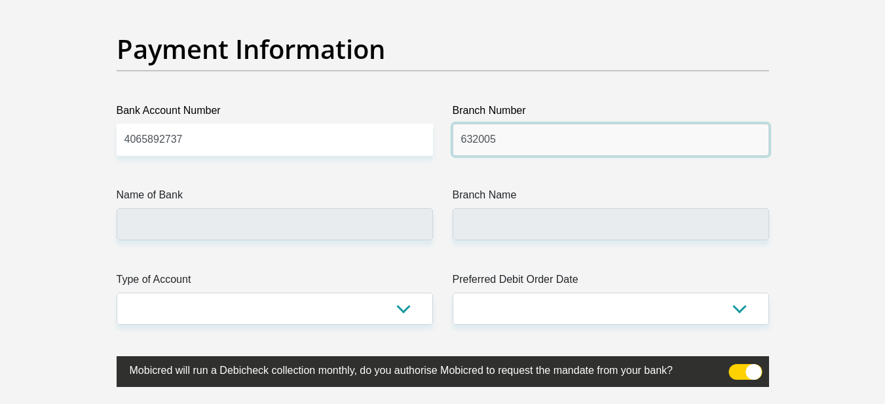
type input "632005"
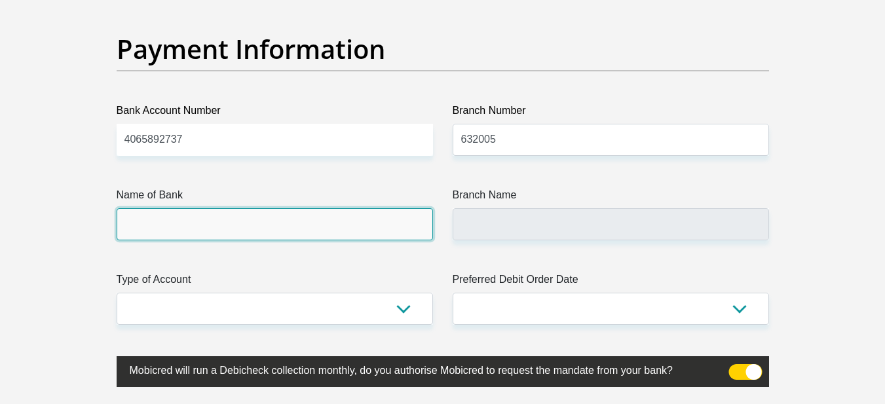
type input "ABSA BANK"
type input "ABSA ELECTRONIC SETTLEMENT CNT"
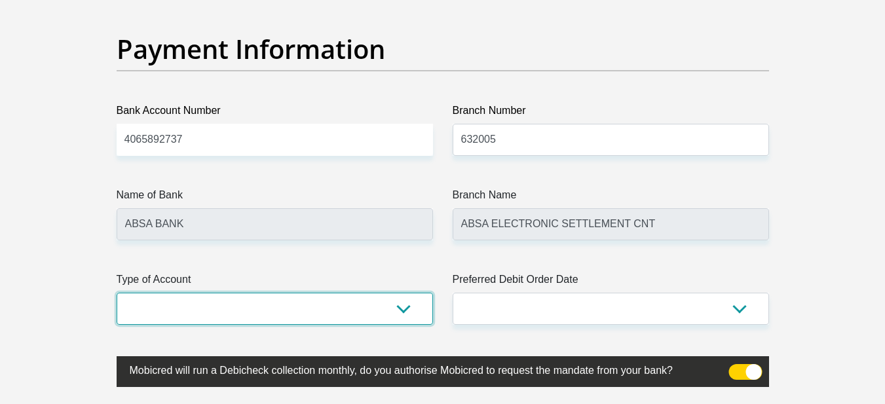
click at [191, 298] on select "Cheque Savings" at bounding box center [275, 309] width 316 height 32
select select "CUR"
click at [117, 293] on select "Cheque Savings" at bounding box center [275, 309] width 316 height 32
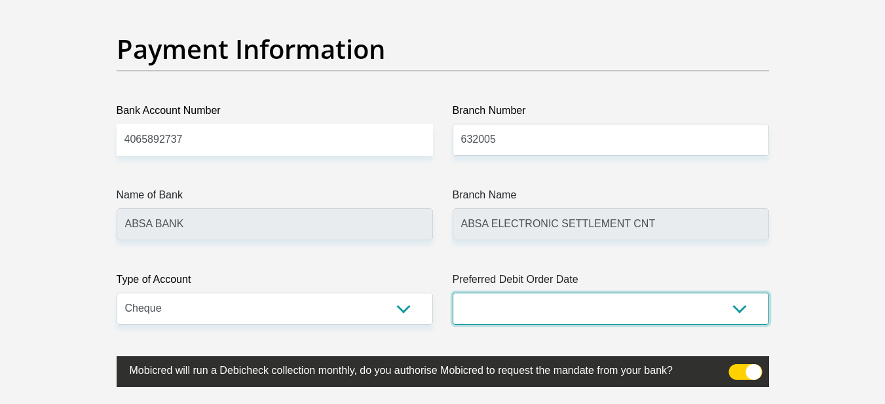
click at [510, 304] on select "1st 2nd 3rd 4th 5th 7th 18th 19th 20th 21st 22nd 23rd 24th 25th 26th 27th 28th …" at bounding box center [610, 309] width 316 height 32
select select "26"
click at [452, 293] on select "1st 2nd 3rd 4th 5th 7th 18th 19th 20th 21st 22nd 23rd 24th 25th 26th 27th 28th …" at bounding box center [610, 309] width 316 height 32
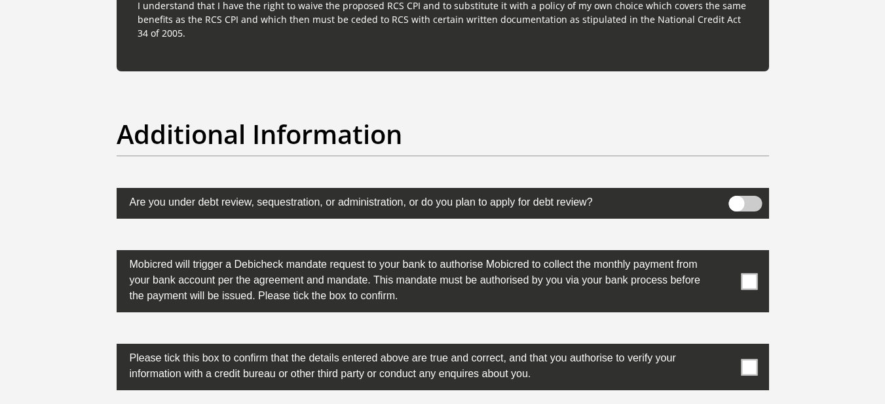
scroll to position [3994, 0]
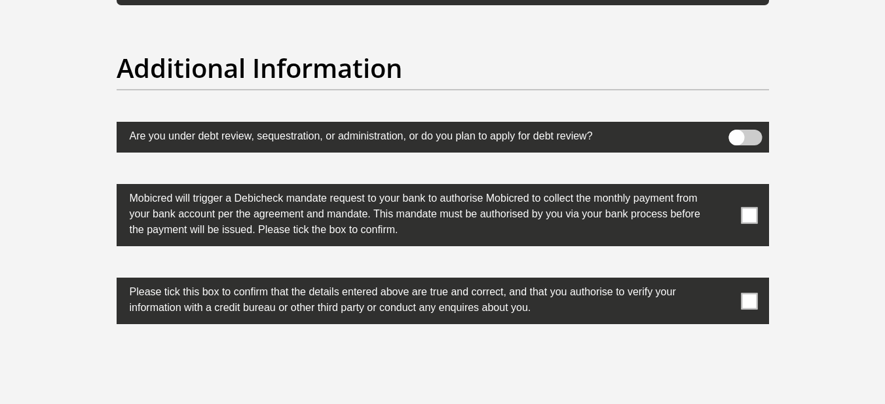
click at [747, 214] on span at bounding box center [749, 215] width 16 height 16
click at [723, 187] on input "checkbox" at bounding box center [723, 187] width 0 height 0
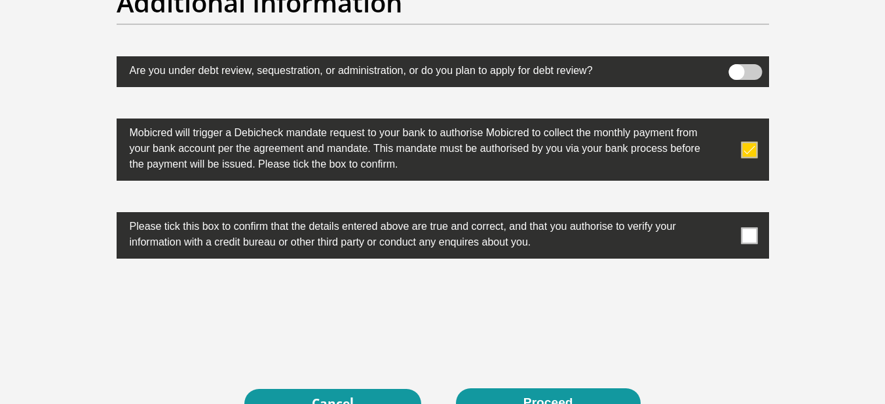
click at [760, 230] on label at bounding box center [443, 235] width 652 height 46
click at [723, 215] on input "checkbox" at bounding box center [723, 215] width 0 height 0
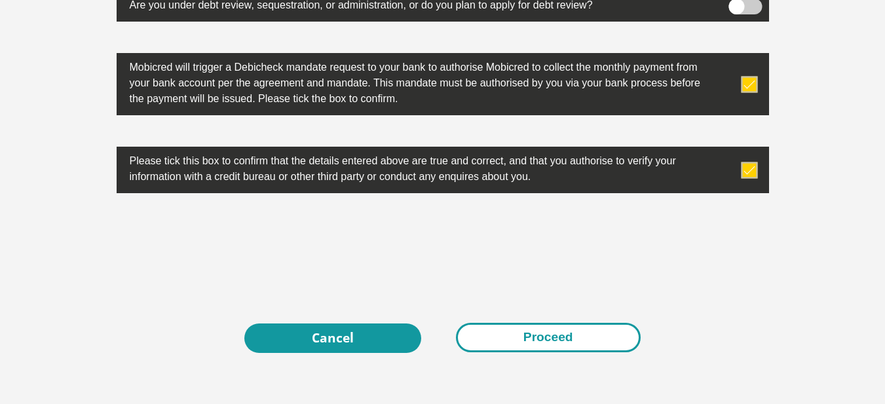
click at [561, 339] on button "Proceed" at bounding box center [548, 337] width 185 height 29
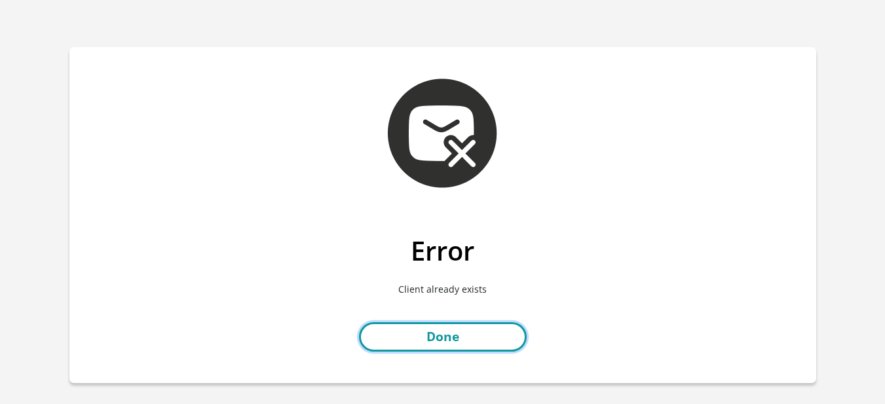
click at [441, 339] on link "Done" at bounding box center [443, 336] width 168 height 29
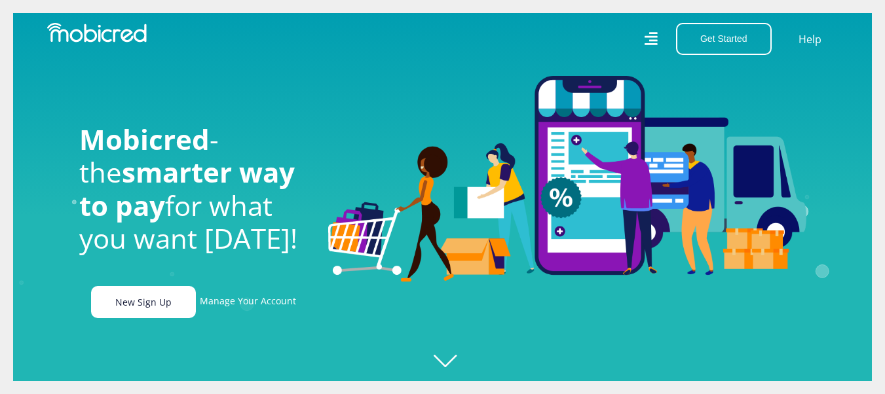
scroll to position [0, 933]
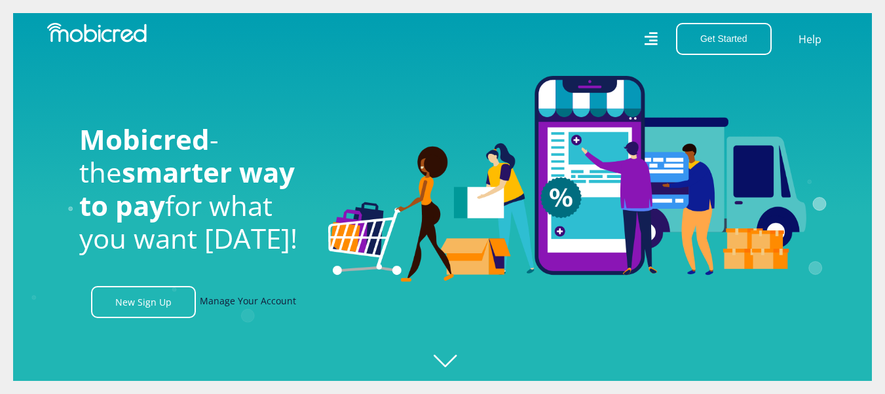
click at [248, 303] on link "Manage Your Account" at bounding box center [248, 302] width 96 height 32
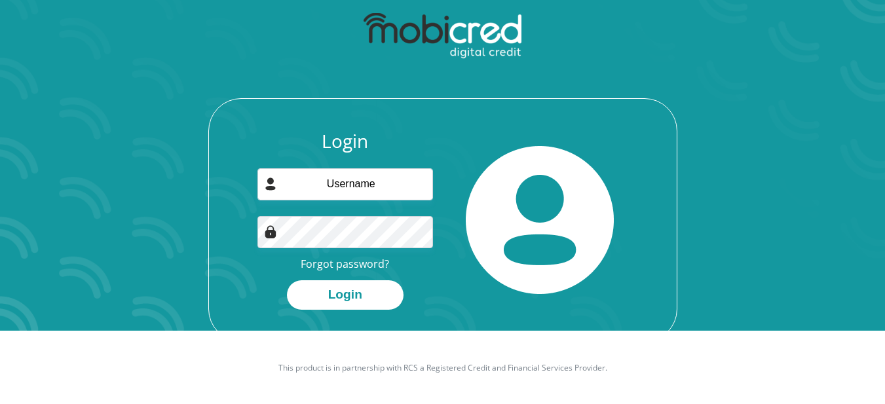
scroll to position [75, 0]
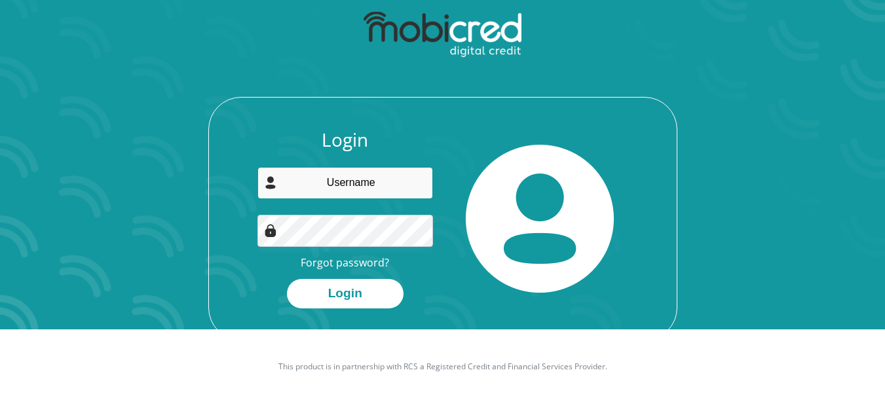
click at [359, 182] on input "email" at bounding box center [344, 183] width 175 height 32
type input "[PERSON_NAME][EMAIL_ADDRESS][PERSON_NAME][DOMAIN_NAME]"
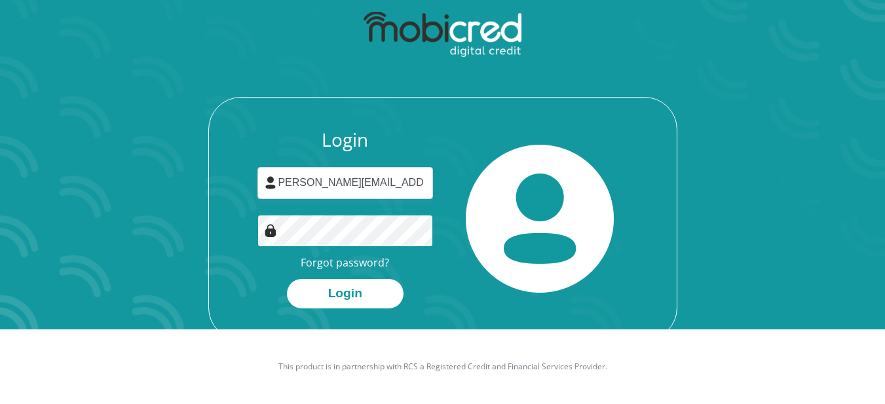
scroll to position [0, 0]
click at [358, 263] on link "Forgot password?" at bounding box center [345, 262] width 88 height 14
click at [791, 228] on div "Login carla.suzanne.nortje@gmail.com Forgot password? Login" at bounding box center [442, 172] width 703 height 337
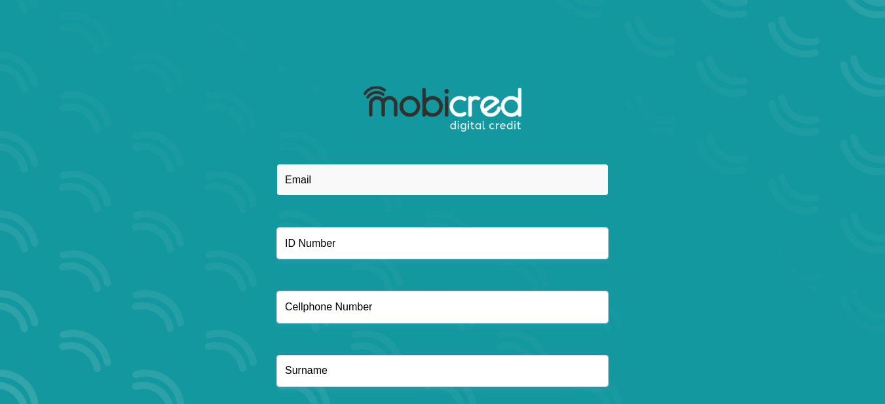
click at [416, 194] on input "email" at bounding box center [442, 180] width 332 height 32
type input "[PERSON_NAME][EMAIL_ADDRESS][PERSON_NAME][DOMAIN_NAME]"
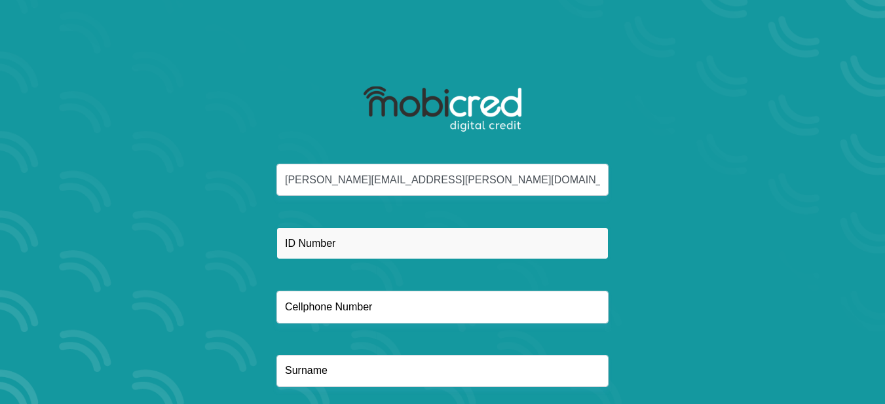
click at [412, 246] on input "text" at bounding box center [442, 243] width 332 height 32
type input "7901310051083"
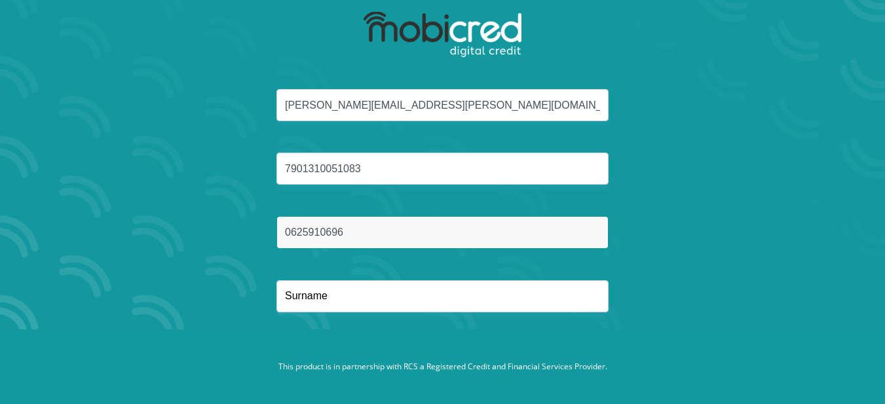
scroll to position [75, 0]
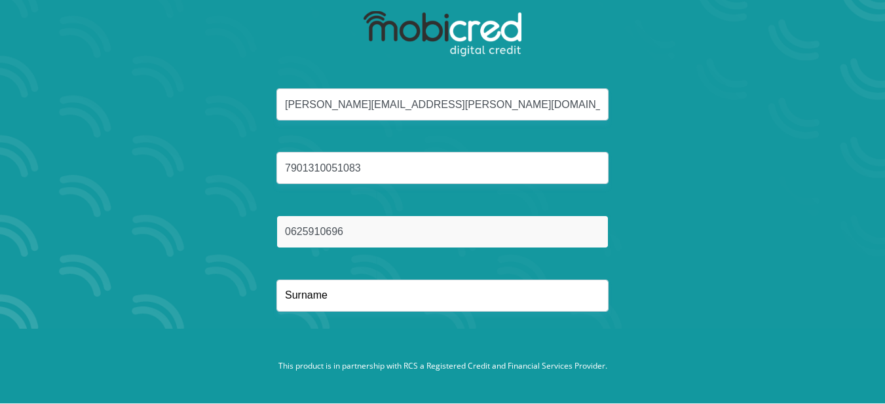
type input "0625910696"
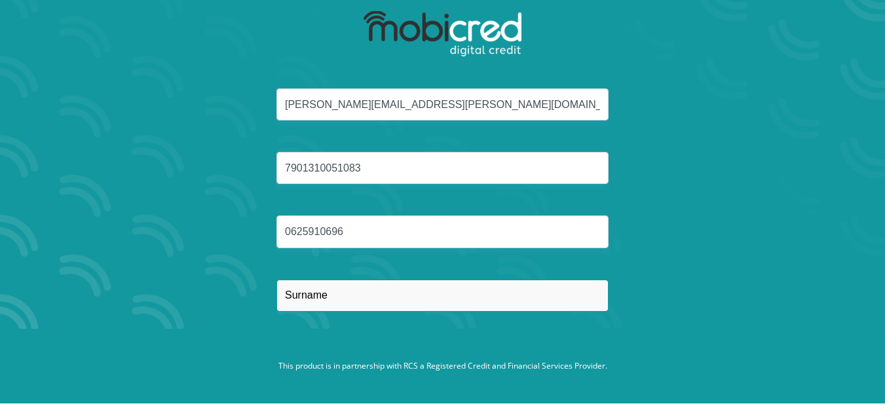
click at [367, 301] on input "text" at bounding box center [442, 296] width 332 height 32
type input "Nortje"
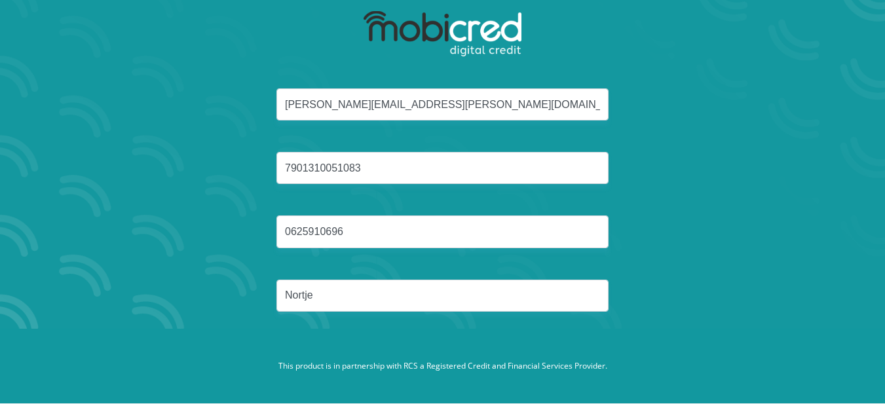
click at [686, 291] on div "carla.suzanne.nortje@gmail.com 7901310051083 0625910696 Nortje" at bounding box center [442, 215] width 703 height 255
click at [685, 293] on div "carla.suzanne.nortje@gmail.com 7901310051083 0625910696 Nortje" at bounding box center [442, 215] width 703 height 255
click at [762, 259] on div "carla.suzanne.nortje@gmail.com 7901310051083 0625910696 Nortje" at bounding box center [442, 215] width 703 height 255
click at [369, 369] on p "This product is in partnership with RCS a Registered Credit and Financial Servi…" at bounding box center [442, 366] width 727 height 12
click at [505, 88] on div at bounding box center [442, 45] width 352 height 85
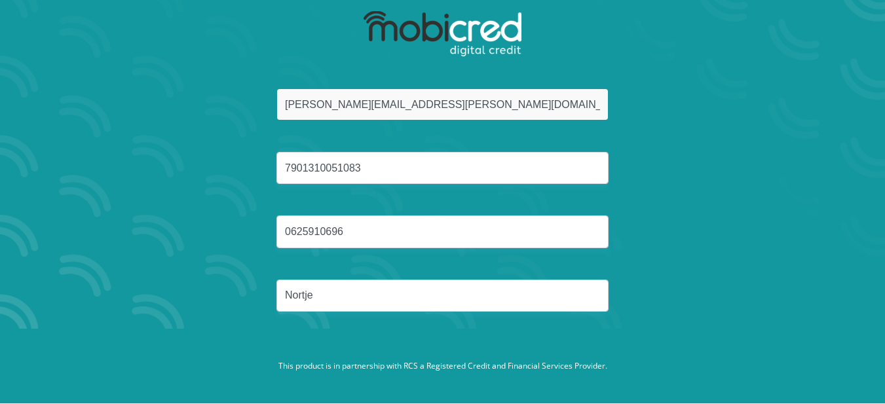
click at [505, 102] on input "carla.suzanne.nortje@gmail.com" at bounding box center [442, 104] width 332 height 32
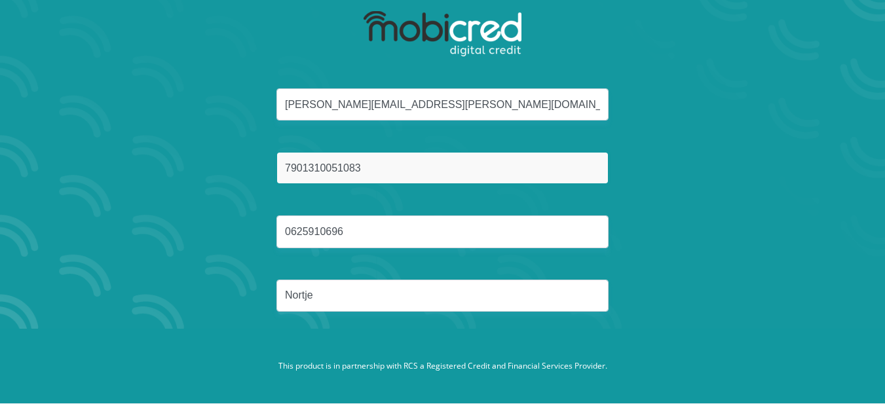
click at [483, 162] on input "7901310051083" at bounding box center [442, 168] width 332 height 32
drag, startPoint x: 483, startPoint y: 162, endPoint x: 107, endPoint y: 156, distance: 375.9
click at [107, 156] on div "carla.suzanne.nortje@gmail.com 7901310051083 0625910696 Nortje" at bounding box center [442, 215] width 703 height 255
type input "7901310051083"
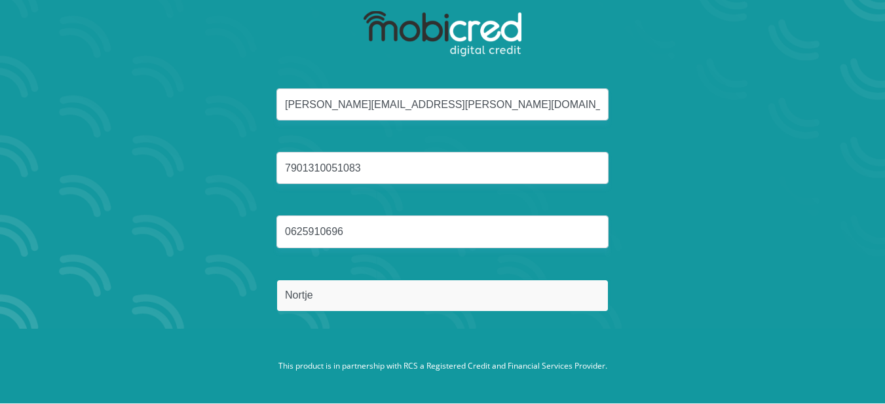
click at [387, 307] on input "Nortje" at bounding box center [442, 296] width 332 height 32
drag, startPoint x: 387, startPoint y: 307, endPoint x: 119, endPoint y: 275, distance: 269.7
click at [119, 275] on div "carla.suzanne.nortje@gmail.com 7901310051083 0625910696 Nortje" at bounding box center [442, 215] width 703 height 255
click at [332, 299] on input "text" at bounding box center [442, 296] width 332 height 32
type input "Nortje"
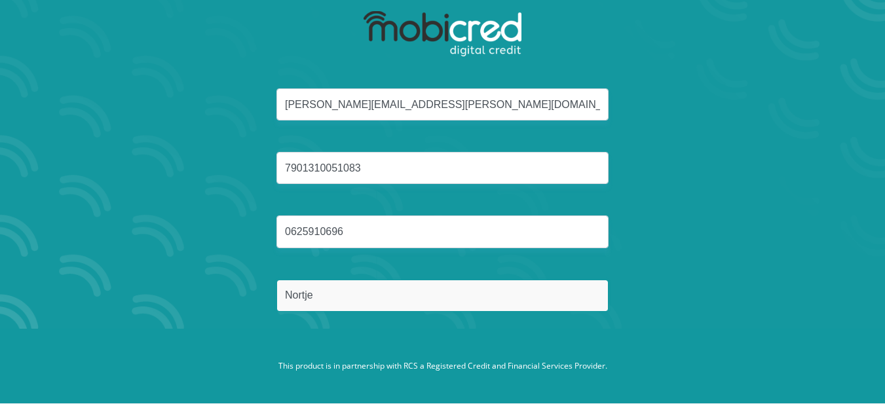
click at [326, 343] on button "Reset Password" at bounding box center [442, 357] width 232 height 29
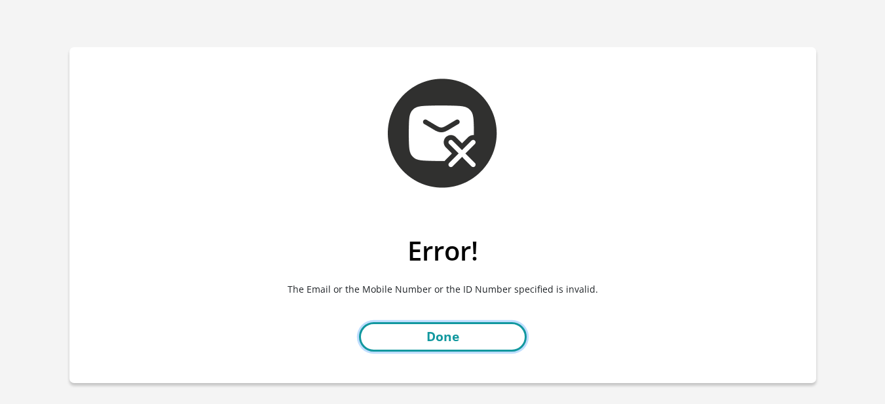
click at [450, 336] on link "Done" at bounding box center [443, 336] width 168 height 29
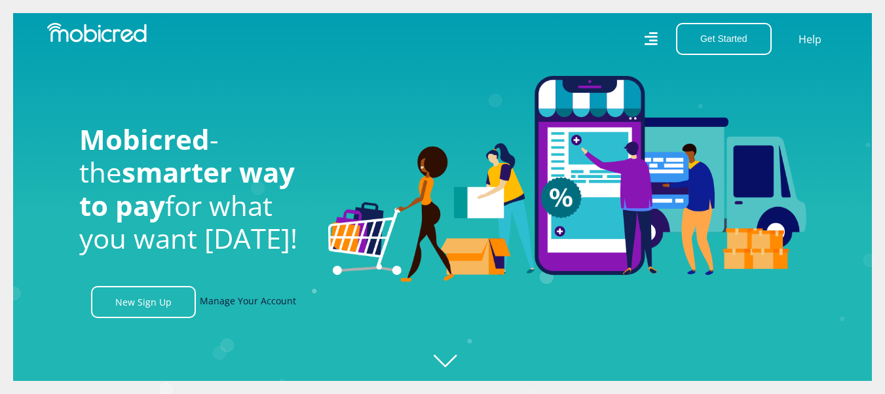
scroll to position [0, 933]
click at [227, 302] on link "Manage Your Account" at bounding box center [248, 302] width 96 height 32
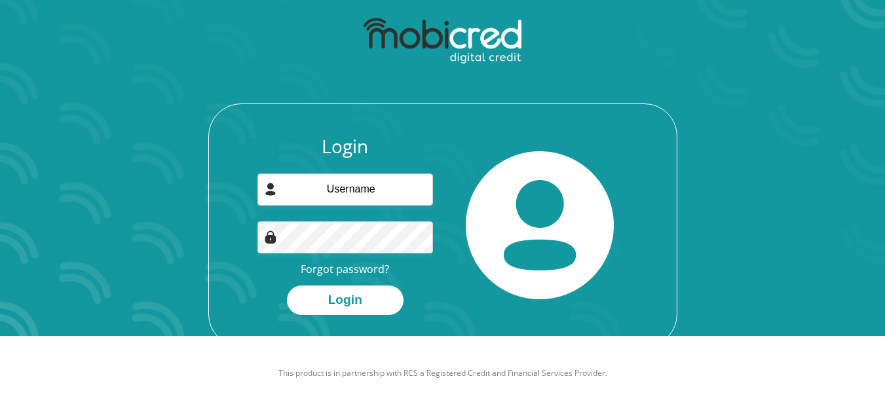
scroll to position [75, 0]
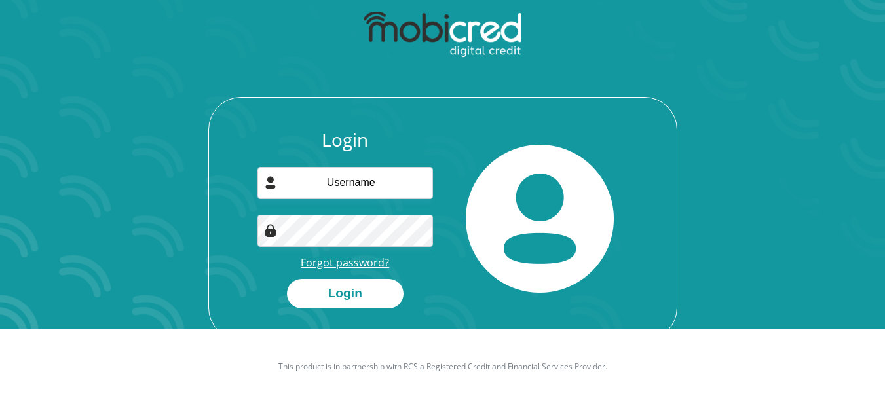
click at [358, 261] on link "Forgot password?" at bounding box center [345, 262] width 88 height 14
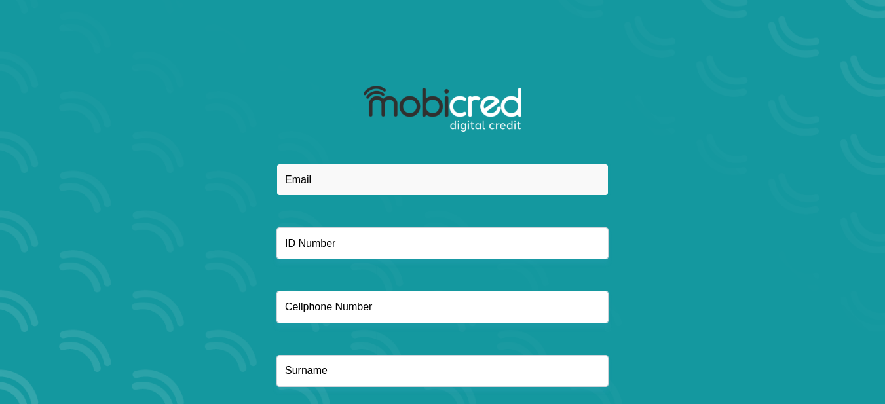
click at [375, 189] on input "email" at bounding box center [442, 180] width 332 height 32
type input "carla.suzanne.nortje@gmail.com"
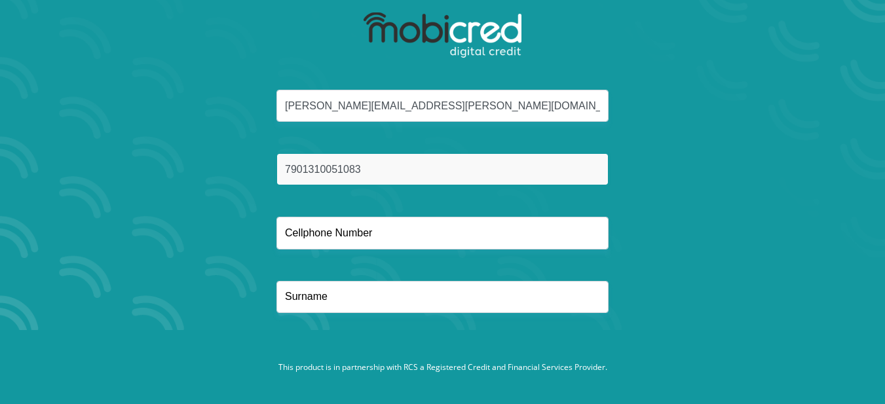
scroll to position [75, 0]
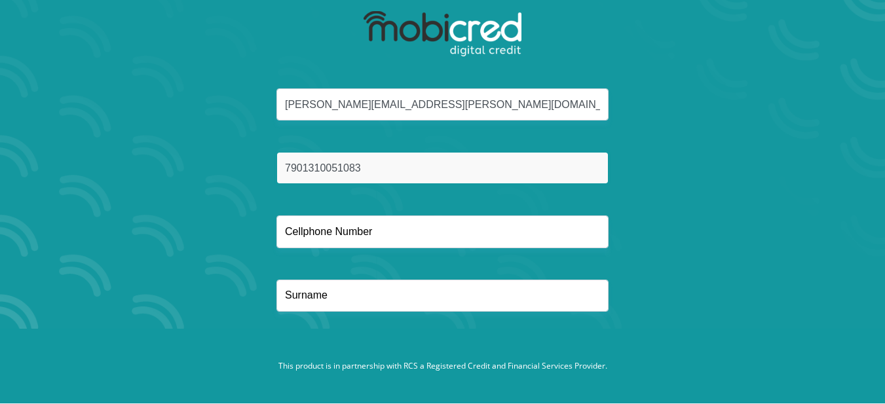
type input "7901310051083"
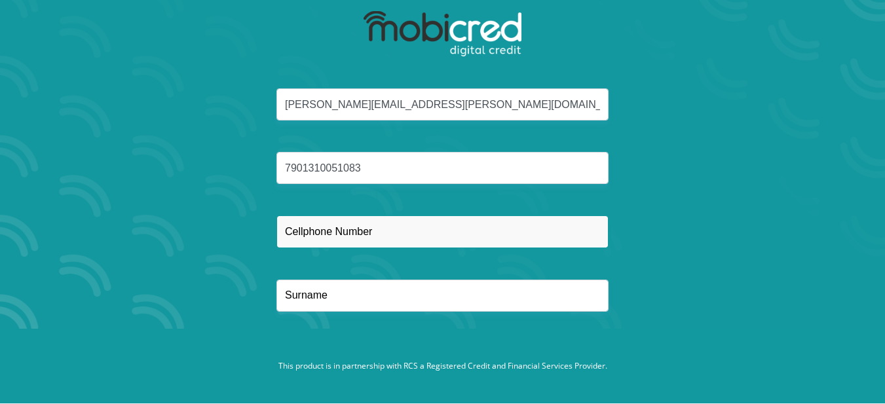
click at [380, 235] on input "text" at bounding box center [442, 231] width 332 height 32
type input "0625910696"
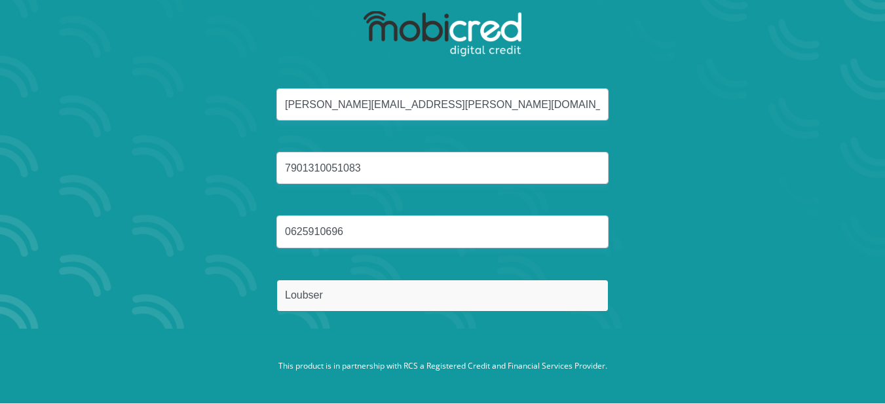
type input "Loubser"
click at [326, 343] on button "Reset Password" at bounding box center [442, 357] width 232 height 29
